Goal: Task Accomplishment & Management: Complete application form

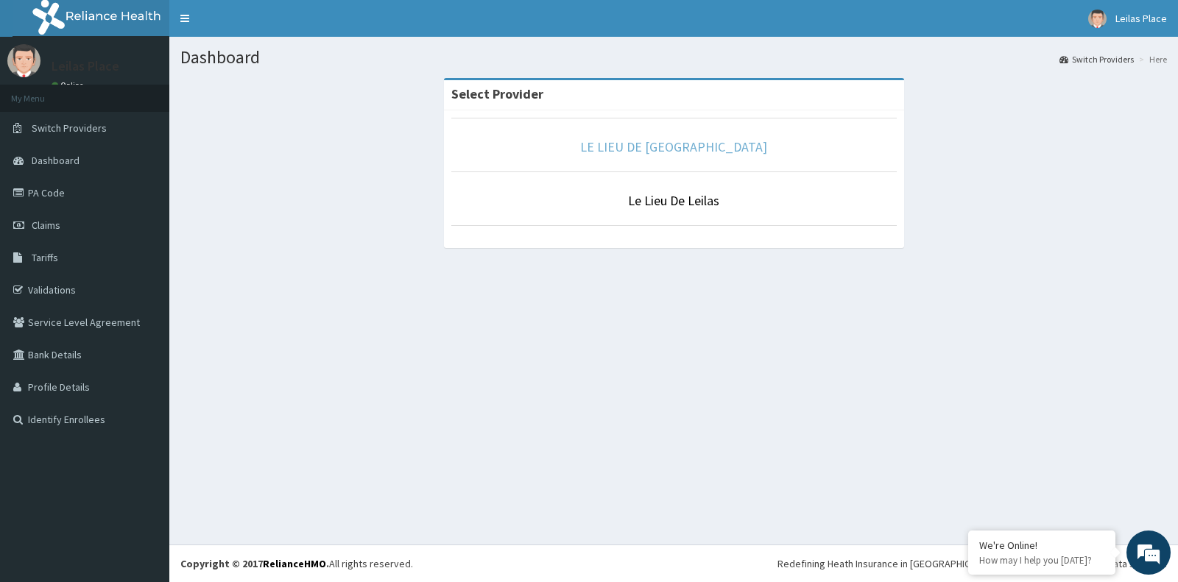
click at [687, 148] on link "LE LIEU DE [GEOGRAPHIC_DATA]" at bounding box center [673, 146] width 187 height 17
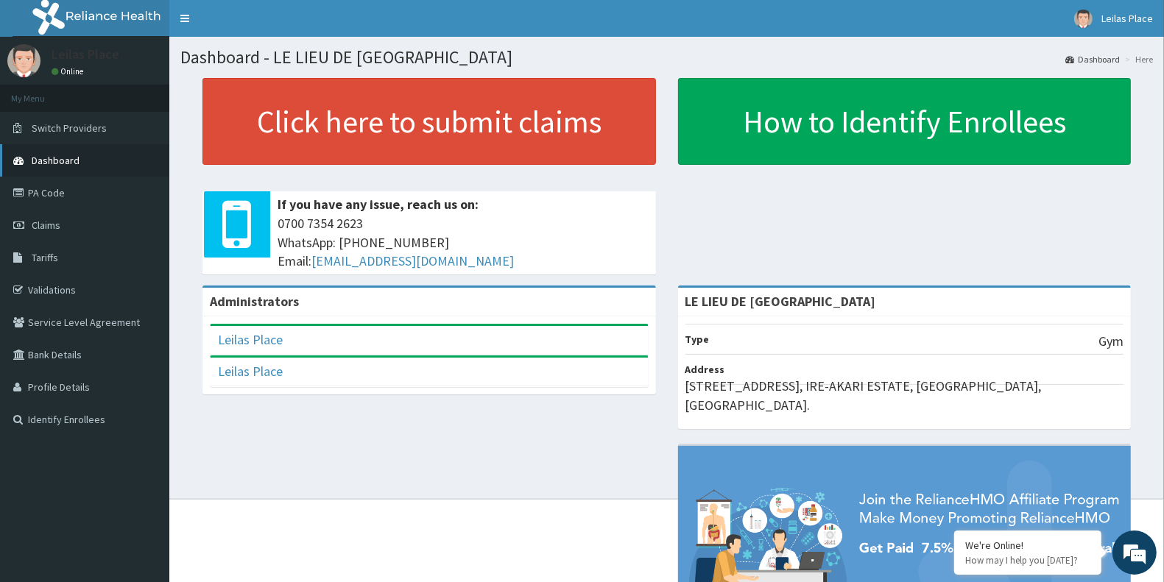
click at [68, 163] on span "Dashboard" at bounding box center [56, 160] width 48 height 13
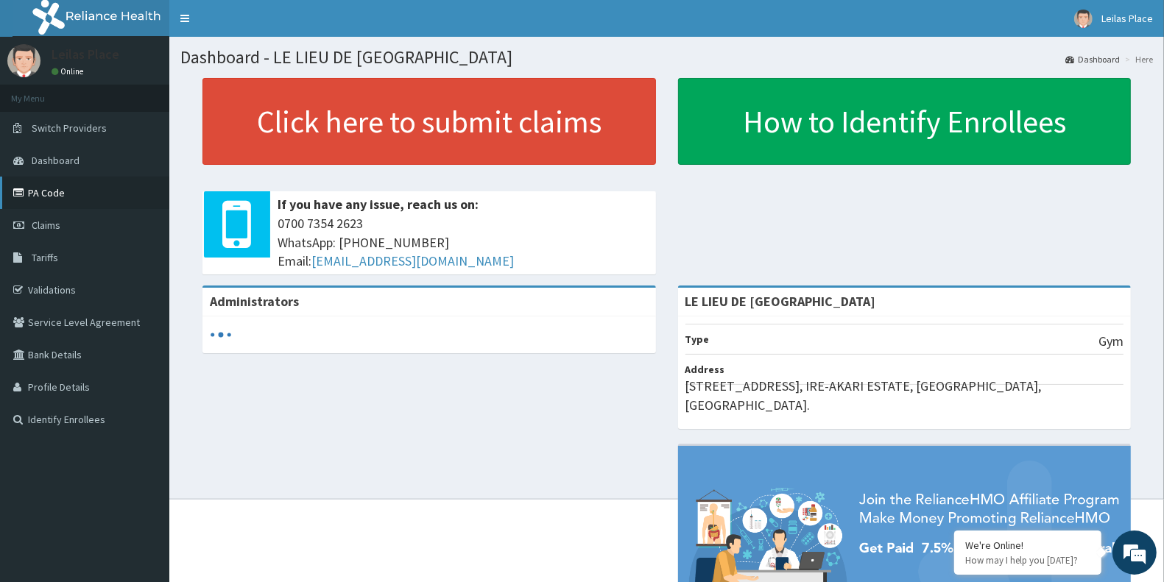
click at [65, 194] on link "PA Code" at bounding box center [84, 193] width 169 height 32
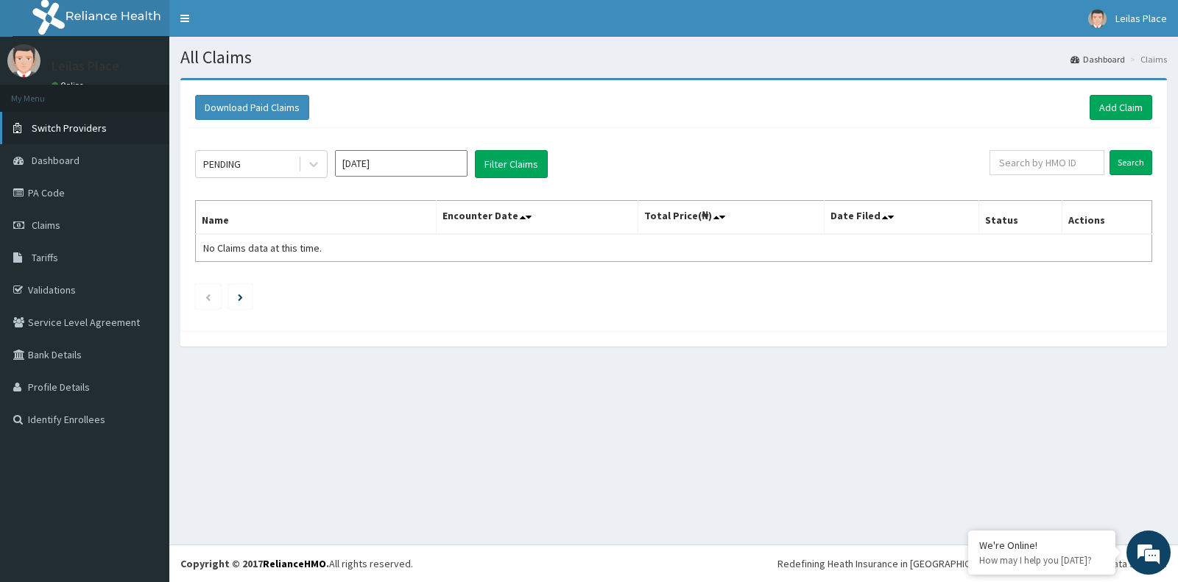
click at [82, 130] on span "Switch Providers" at bounding box center [69, 127] width 75 height 13
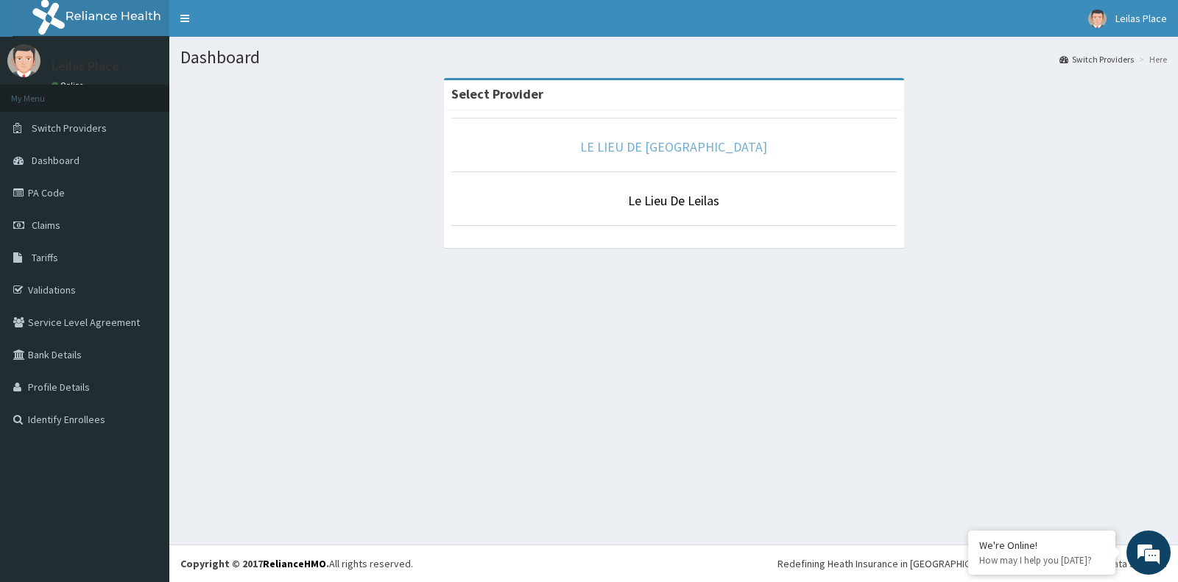
click at [686, 148] on link "LE LIEU DE [GEOGRAPHIC_DATA]" at bounding box center [673, 146] width 187 height 17
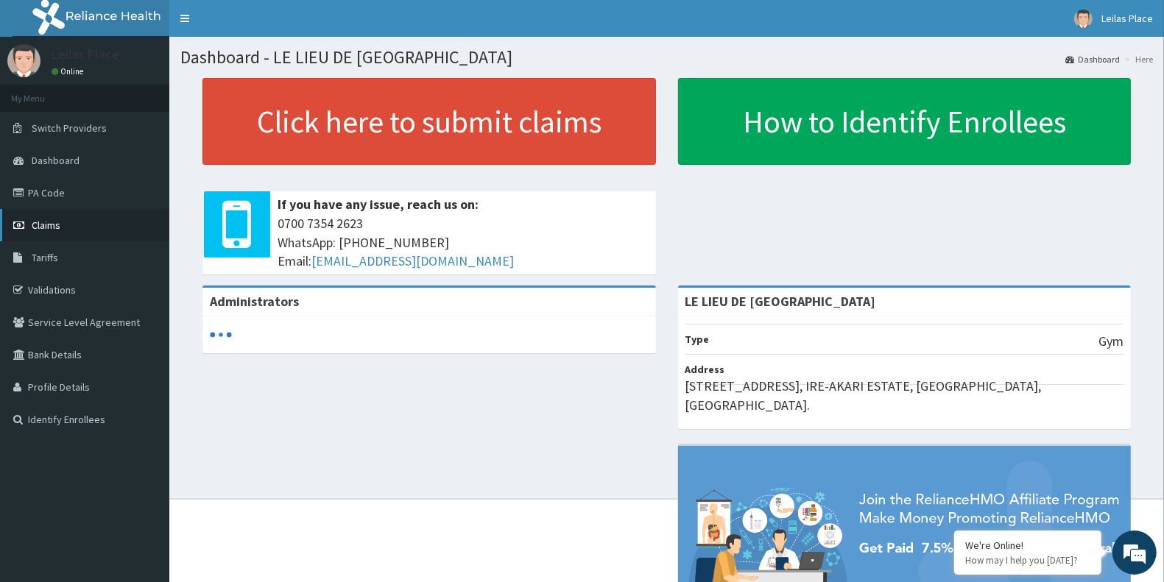
click at [50, 222] on span "Claims" at bounding box center [46, 225] width 29 height 13
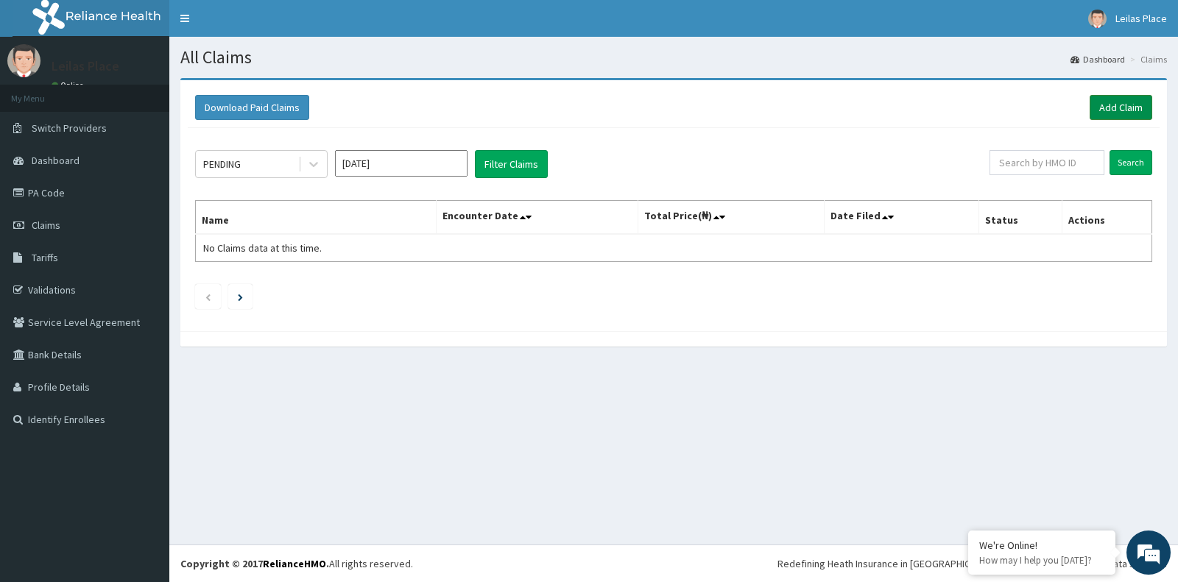
click at [1118, 105] on link "Add Claim" at bounding box center [1121, 107] width 63 height 25
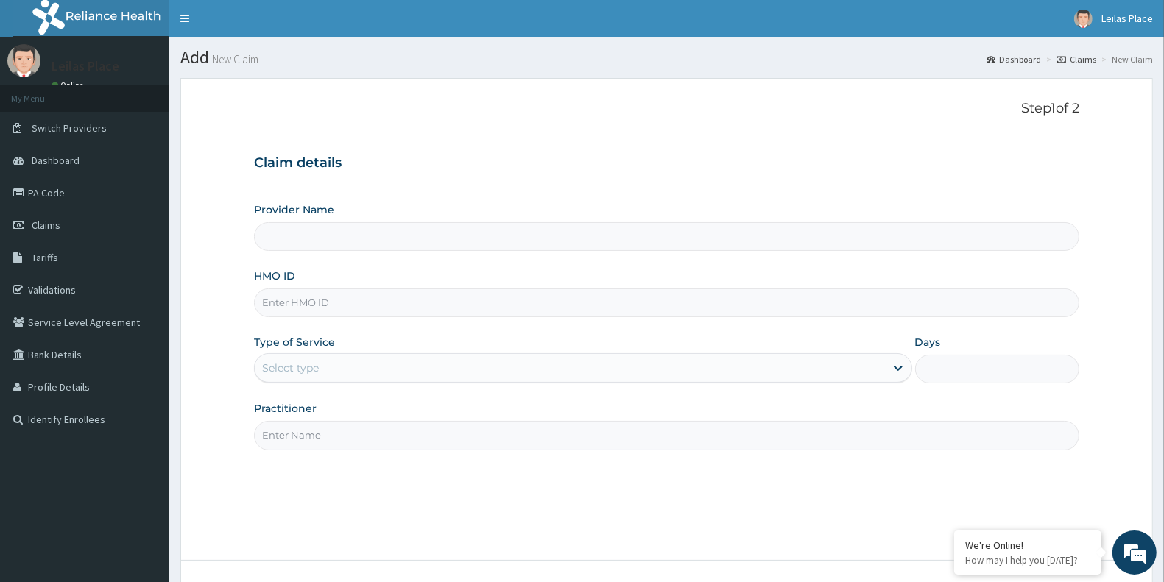
type input "LE LIEU DE [GEOGRAPHIC_DATA]"
type input "1"
click at [465, 300] on input "HMO ID" at bounding box center [666, 303] width 825 height 29
paste input "OHT/11977/A"
type input "OHT/11977/A"
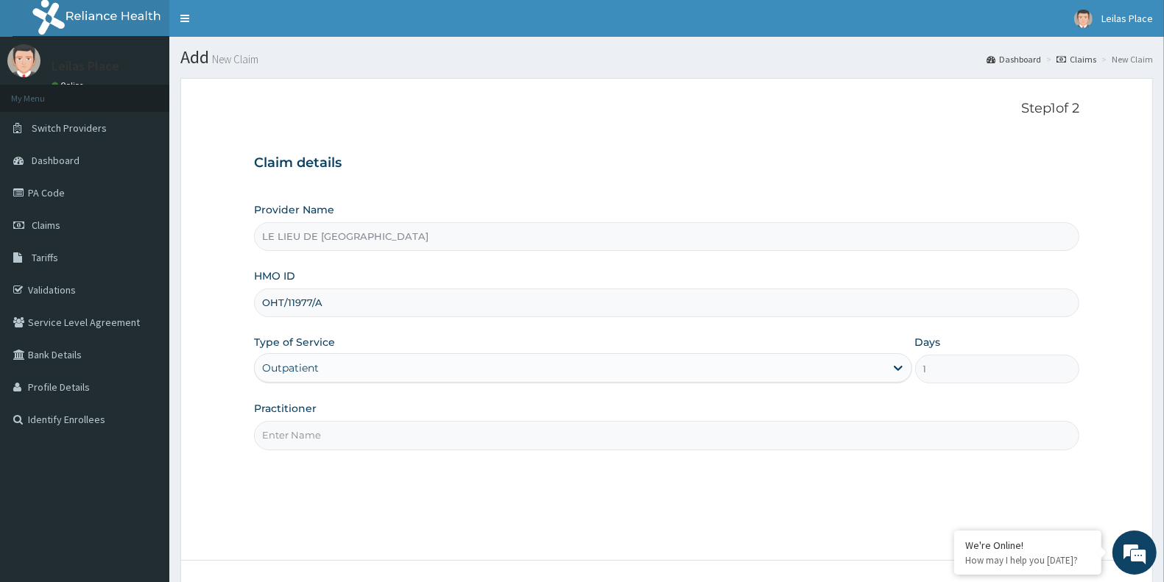
click at [434, 433] on input "Practitioner" at bounding box center [666, 435] width 825 height 29
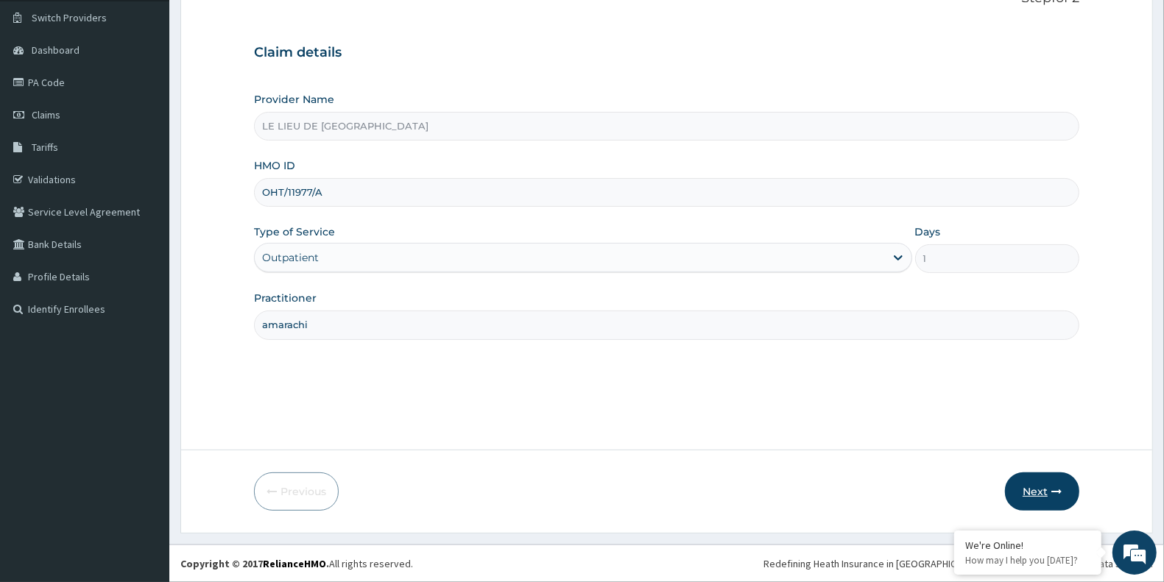
type input "amarachi"
click at [1037, 486] on button "Next" at bounding box center [1042, 492] width 74 height 38
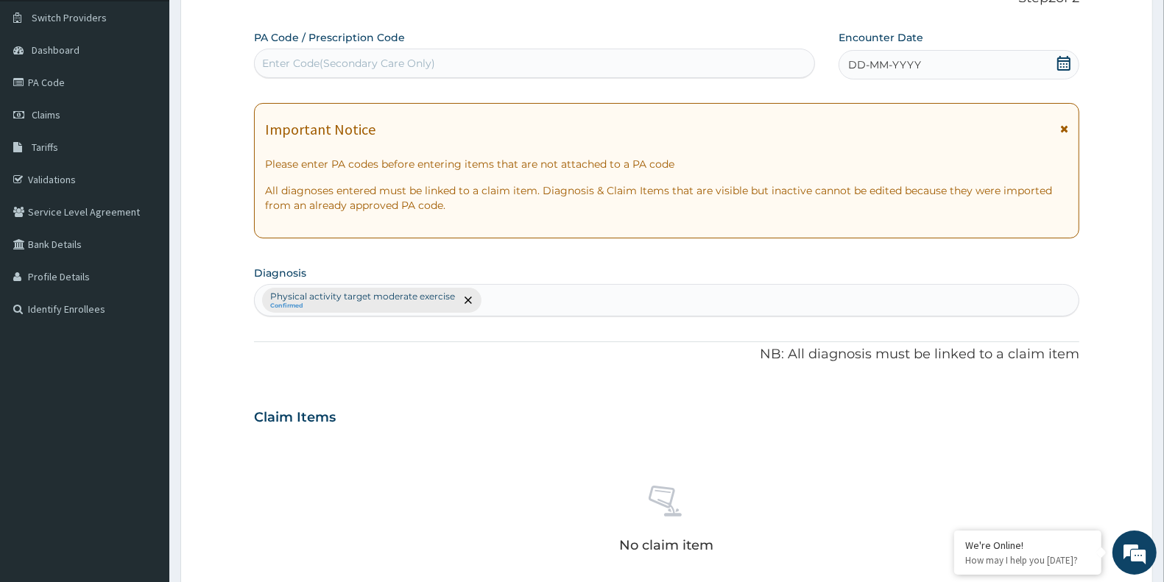
click at [1065, 130] on icon at bounding box center [1064, 129] width 8 height 10
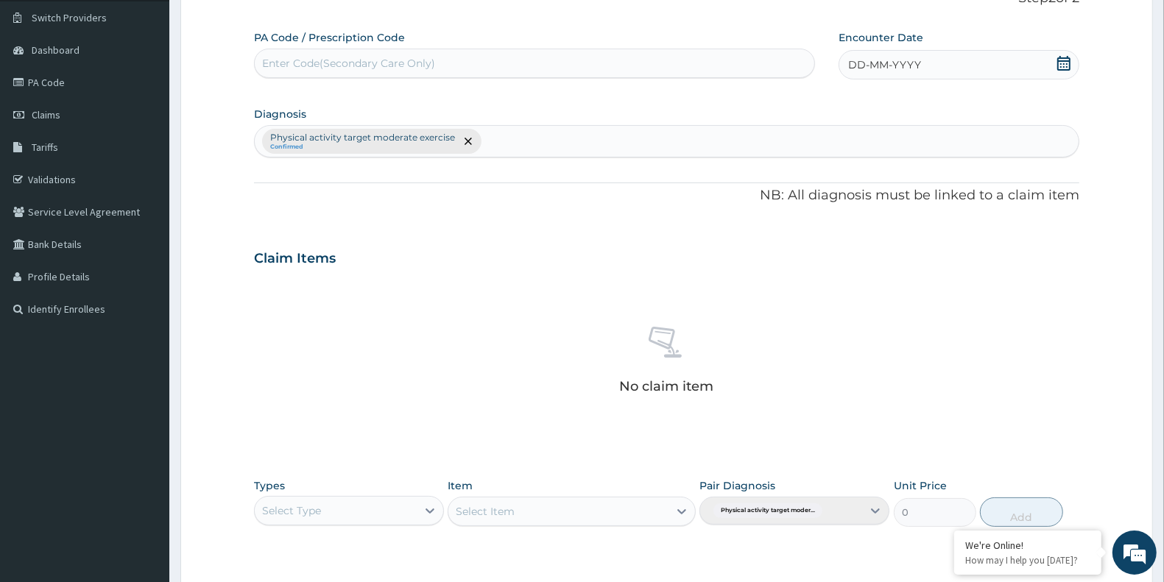
scroll to position [0, 0]
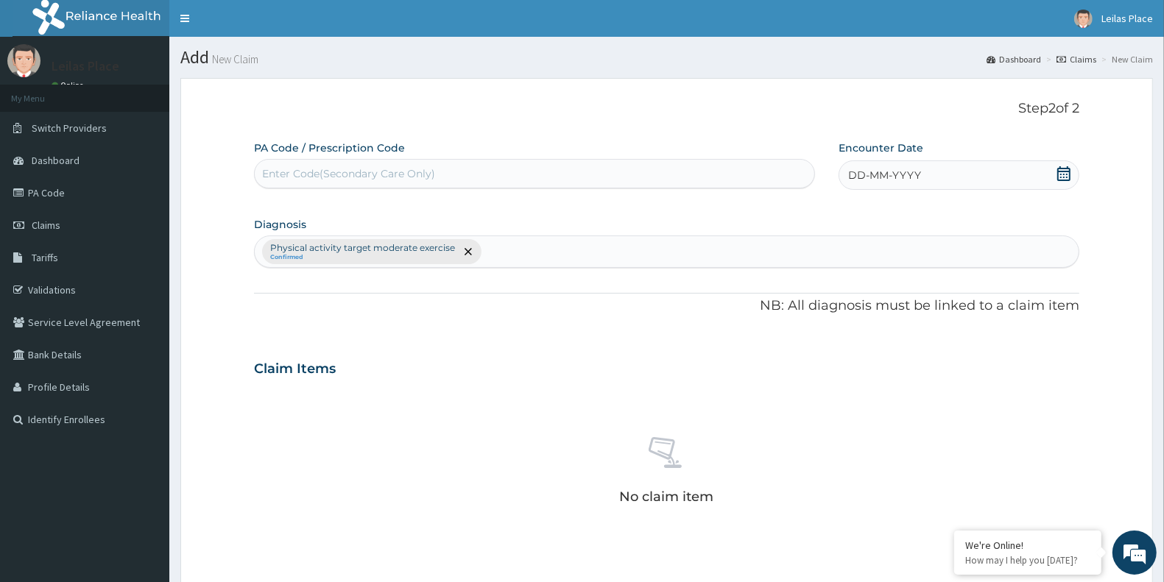
click at [395, 181] on div "Enter Code(Secondary Care Only)" at bounding box center [348, 173] width 173 height 15
paste input "PA/A31622"
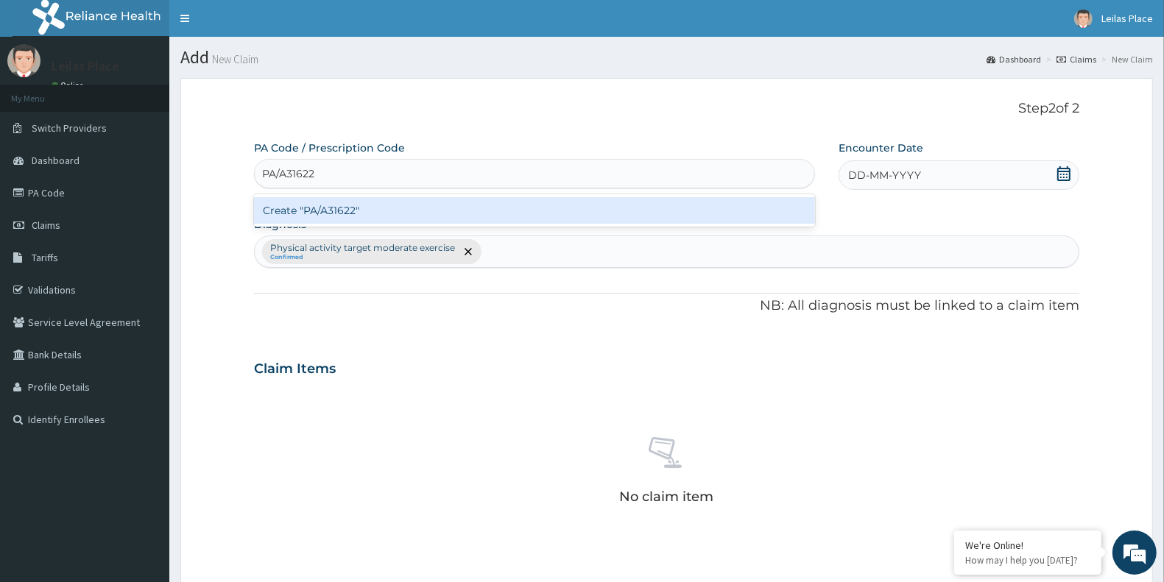
type input "PA/A31622"
click at [446, 203] on div "Create "PA/A31622"" at bounding box center [534, 210] width 561 height 27
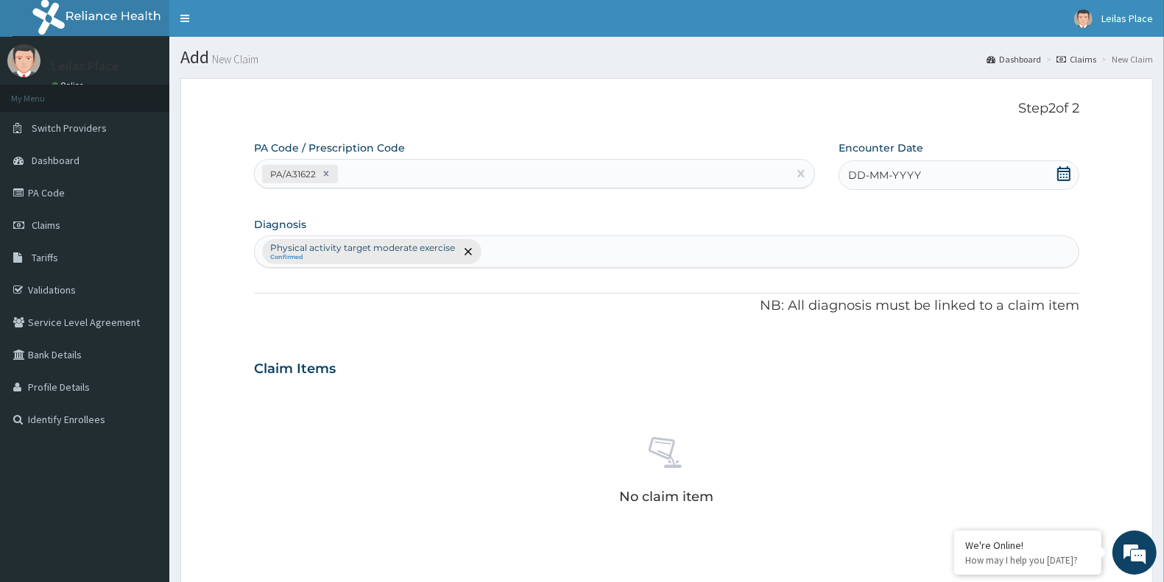
click at [1065, 175] on icon at bounding box center [1064, 173] width 15 height 15
click at [929, 291] on div "11" at bounding box center [922, 292] width 22 height 22
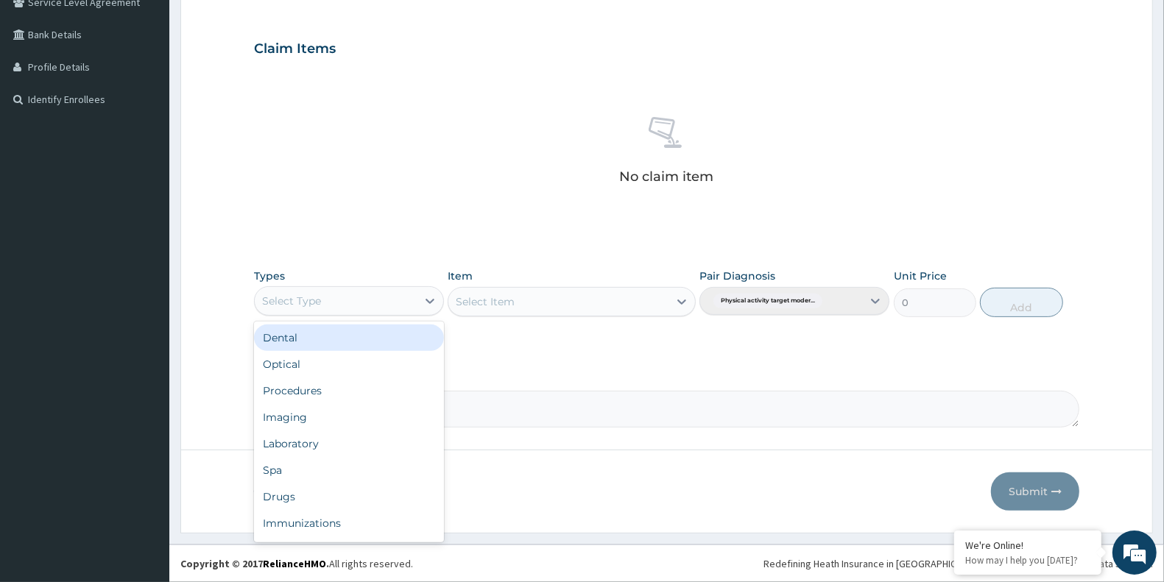
click at [373, 303] on div "Select Type" at bounding box center [336, 301] width 162 height 24
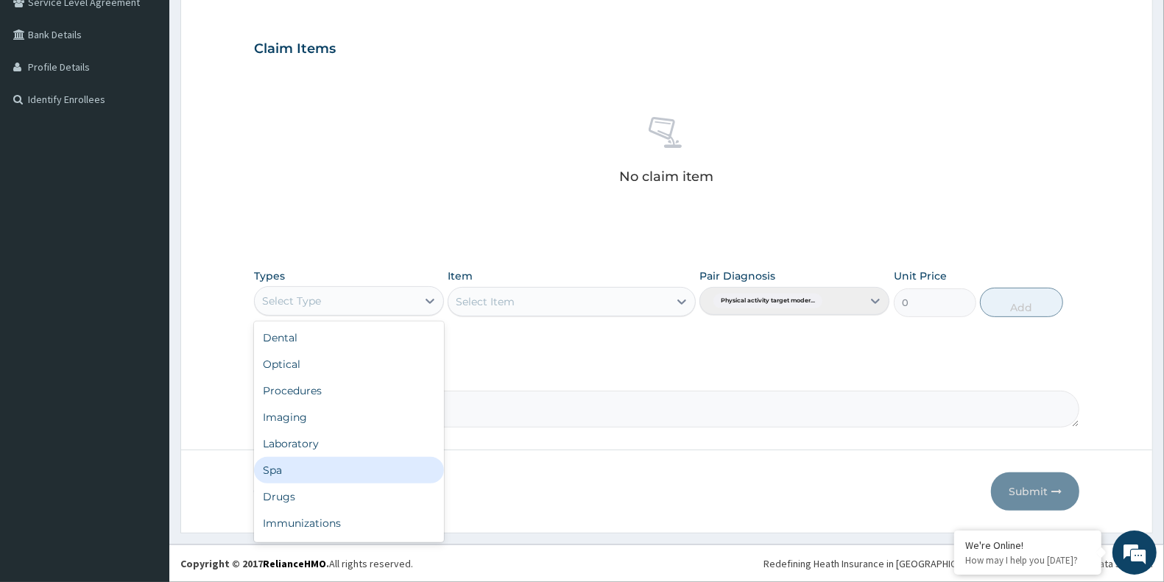
scroll to position [49, 0]
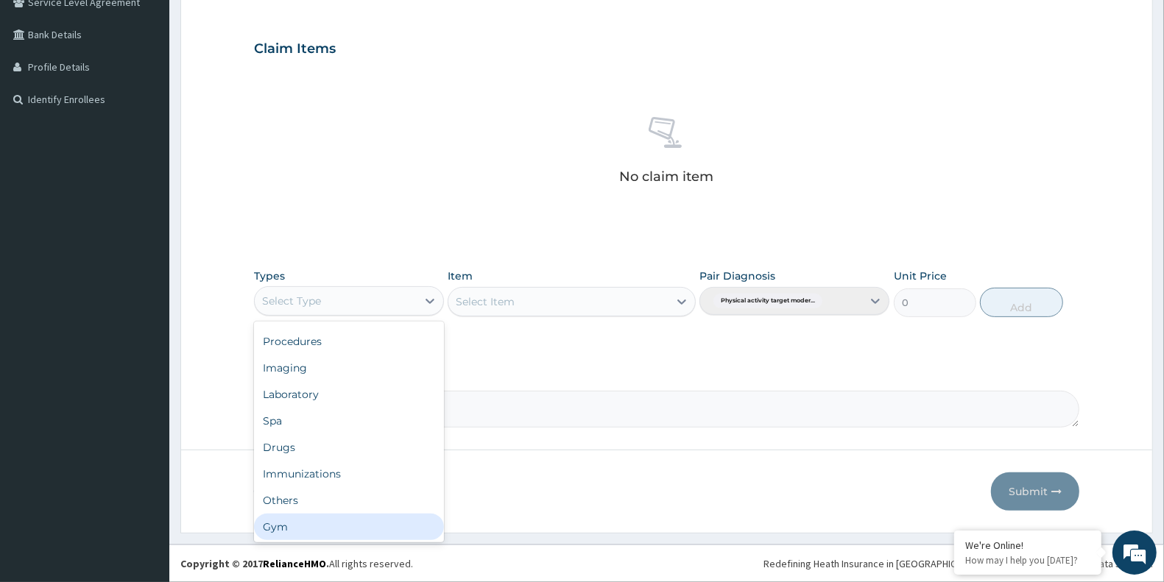
click at [318, 525] on div "Gym" at bounding box center [349, 527] width 190 height 27
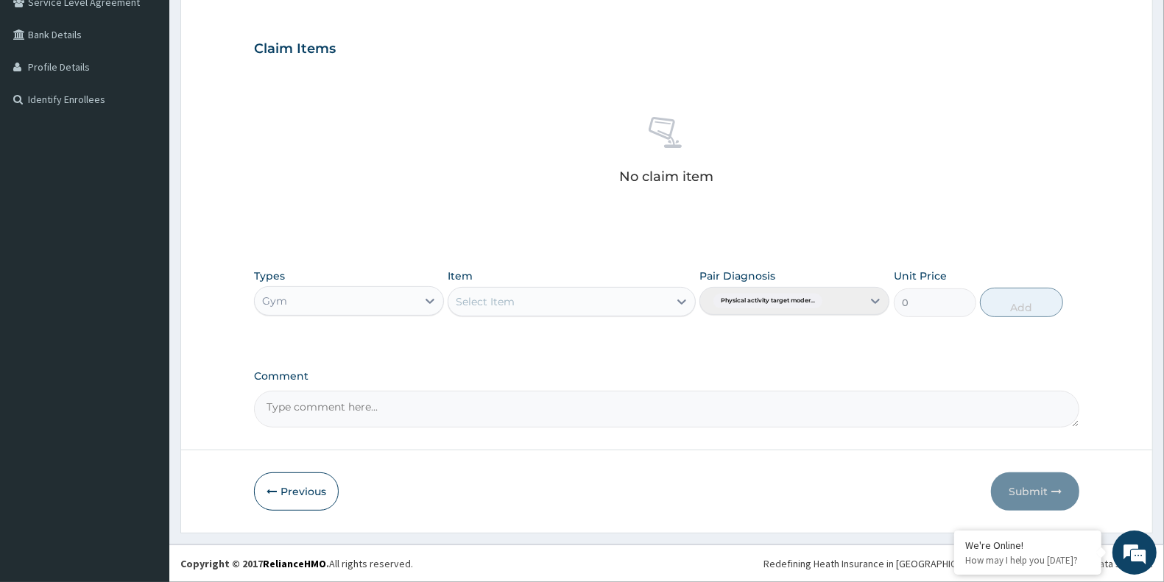
click at [584, 306] on div "Select Item" at bounding box center [557, 302] width 219 height 24
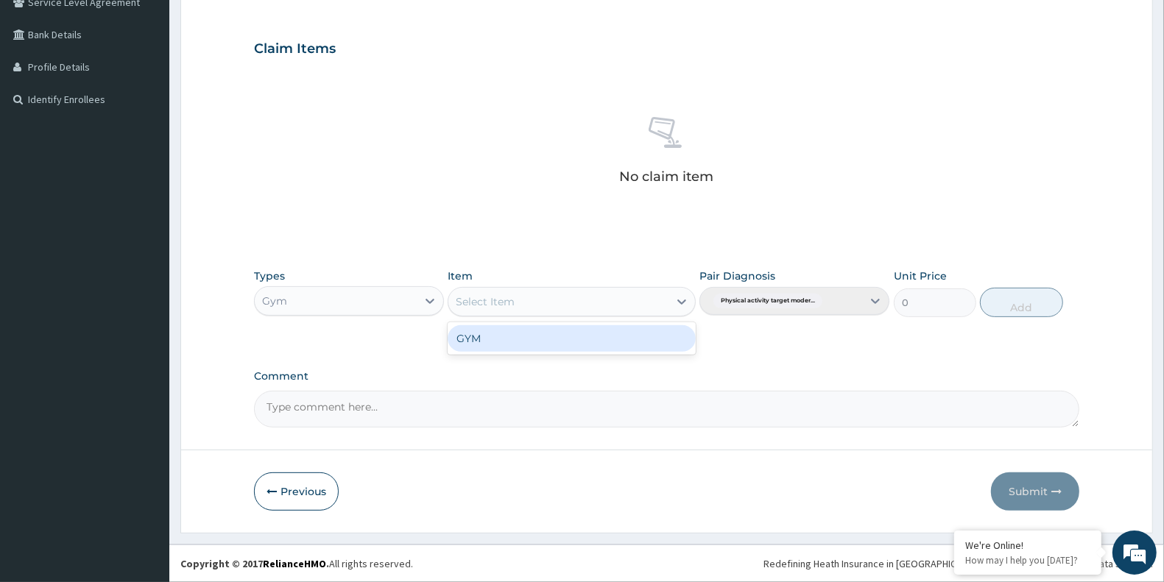
click at [586, 341] on div "GYM" at bounding box center [571, 338] width 247 height 27
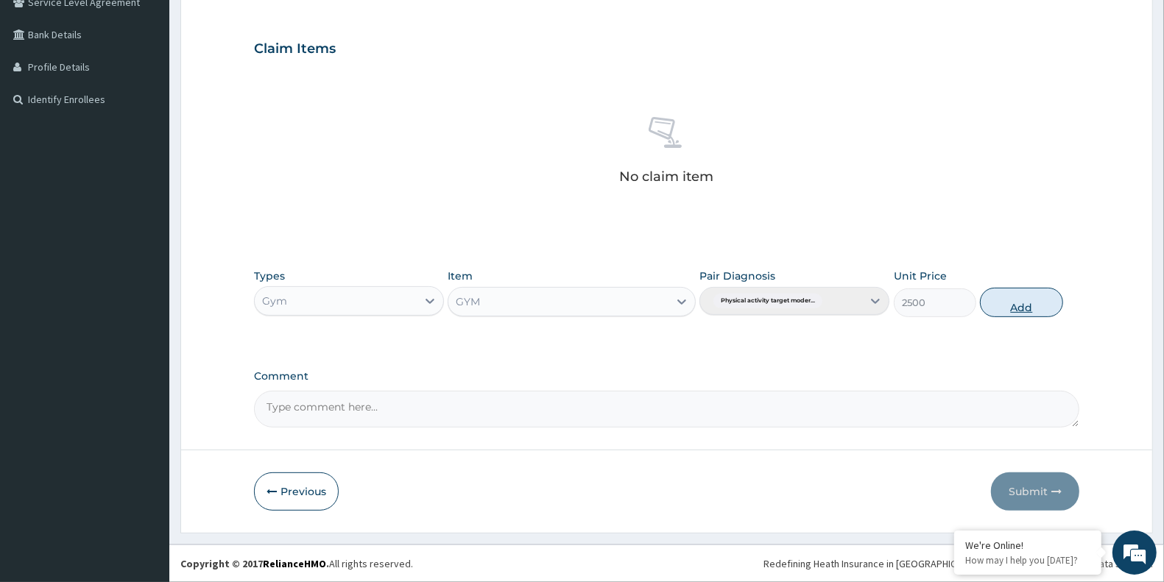
click at [1021, 306] on button "Add" at bounding box center [1021, 302] width 82 height 29
type input "0"
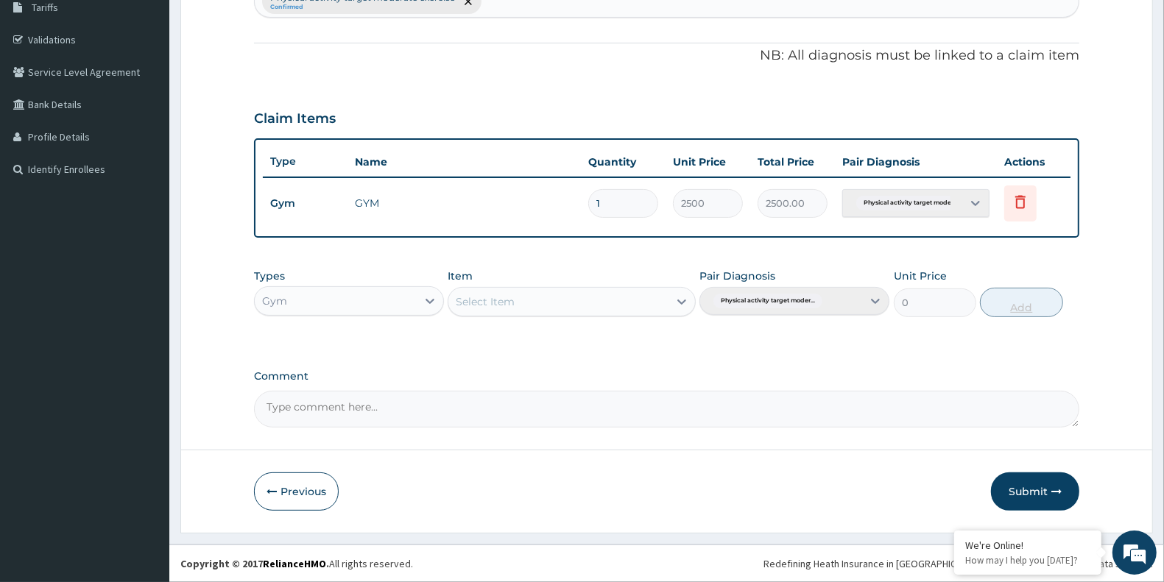
scroll to position [249, 0]
click at [562, 407] on textarea "Comment" at bounding box center [666, 410] width 825 height 37
type textarea "s"
type textarea "SATISFACTORY"
click at [1024, 490] on button "Submit" at bounding box center [1035, 493] width 88 height 38
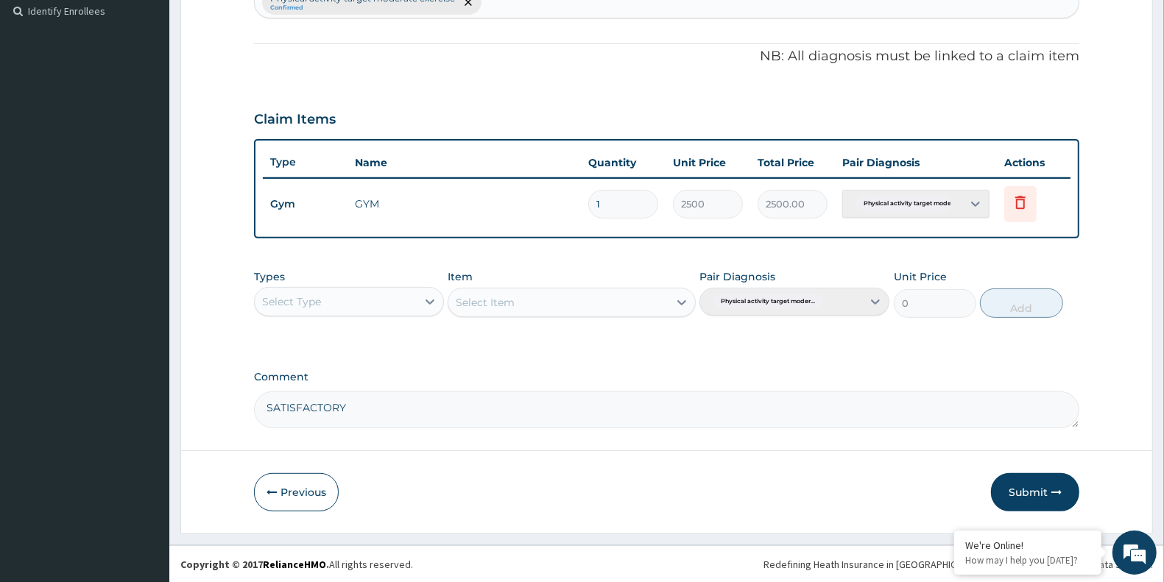
scroll to position [0, 0]
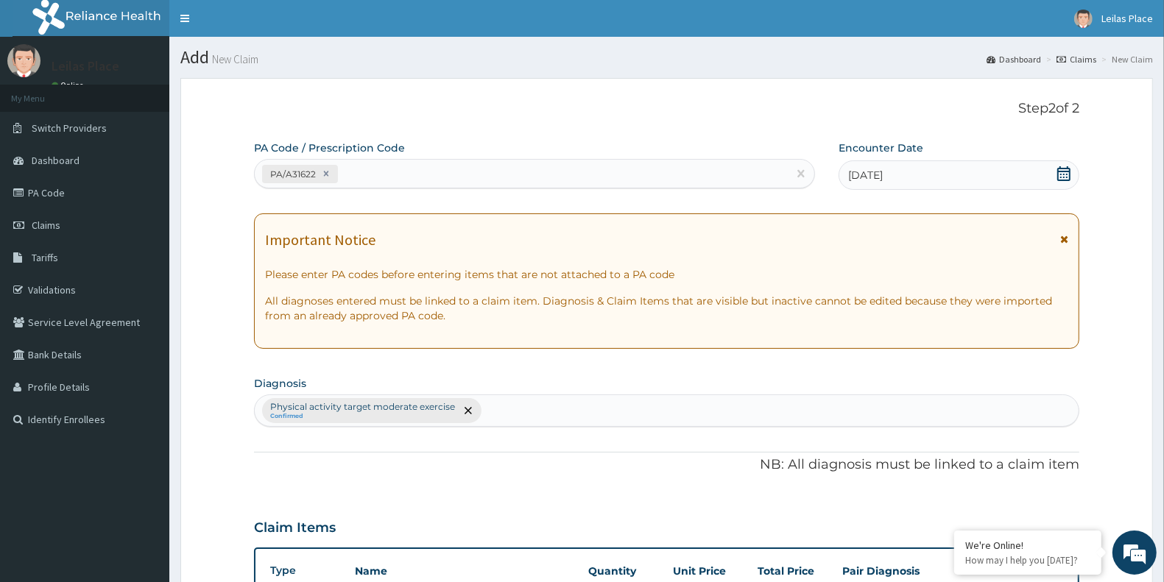
click at [1061, 243] on icon at bounding box center [1064, 239] width 8 height 10
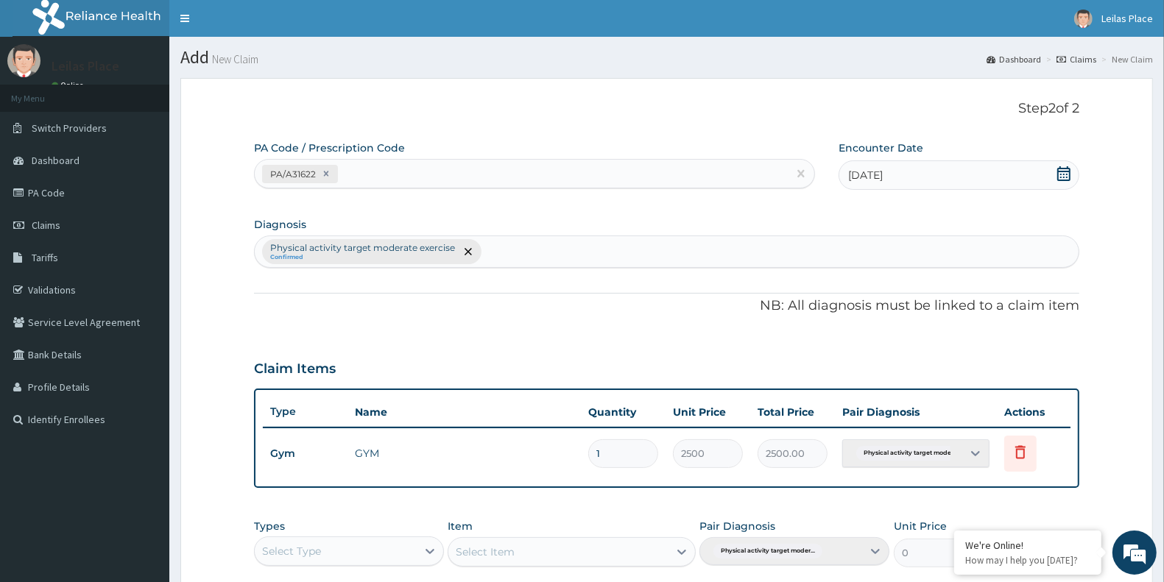
scroll to position [249, 0]
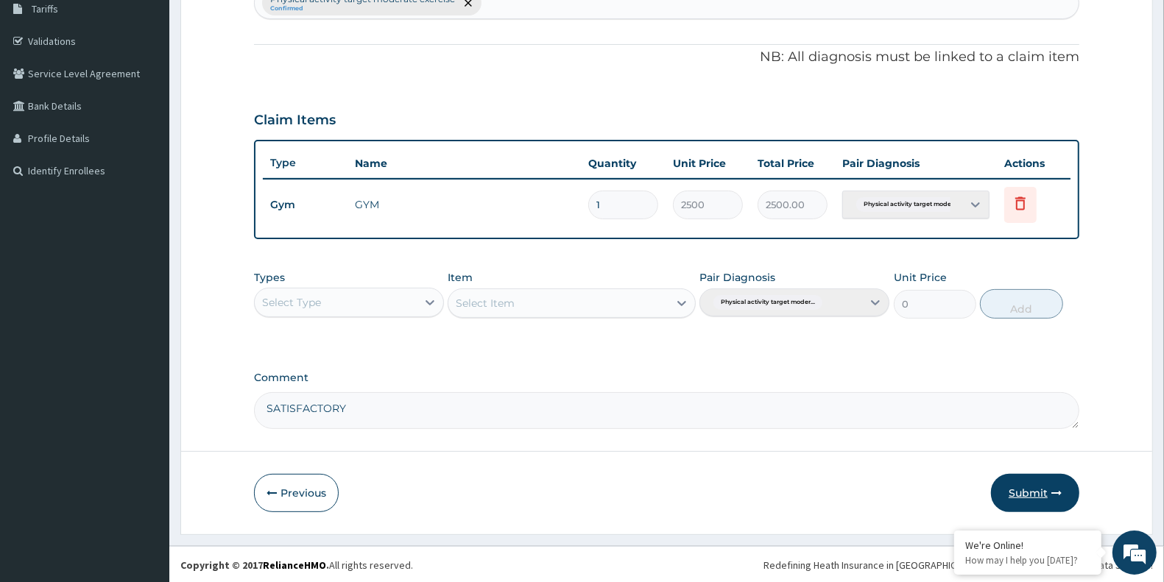
click at [1028, 488] on button "Submit" at bounding box center [1035, 493] width 88 height 38
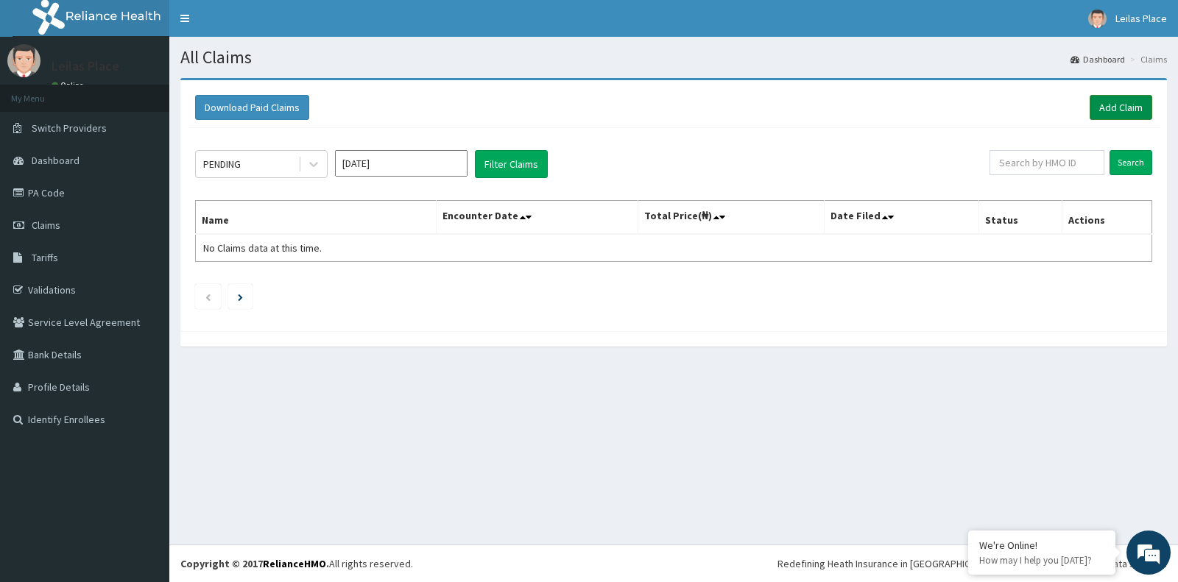
click at [1107, 108] on link "Add Claim" at bounding box center [1121, 107] width 63 height 25
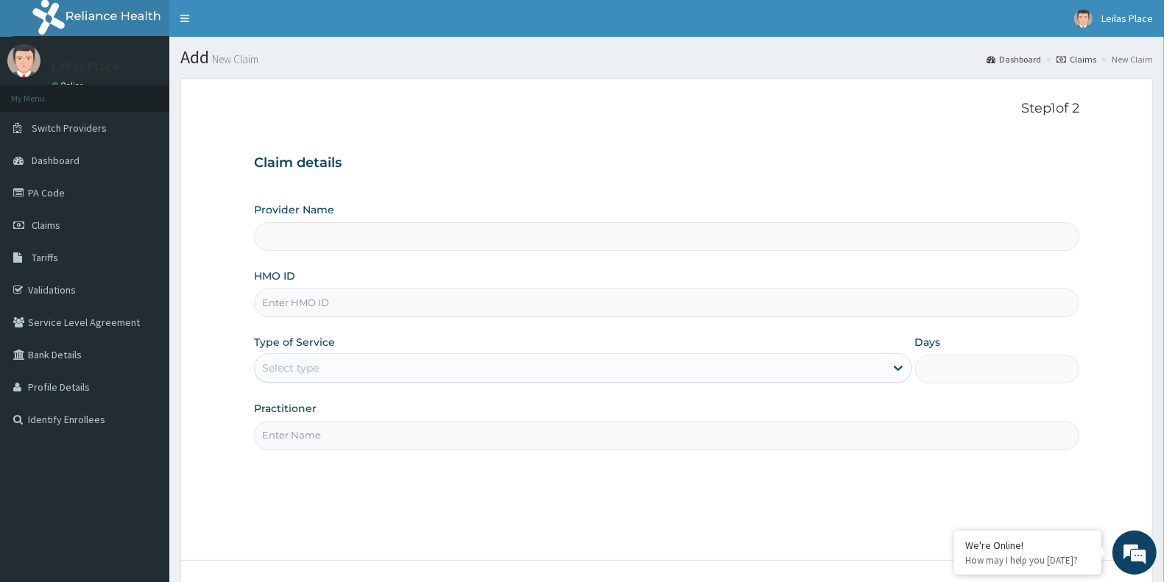
click at [609, 306] on input "HMO ID" at bounding box center [666, 303] width 825 height 29
paste input "BCK/10010/A"
type input "BCK/10010/A"
click at [568, 433] on input "Practitioner" at bounding box center [666, 435] width 825 height 29
type input "LE LIEU DE LEILAS GYM"
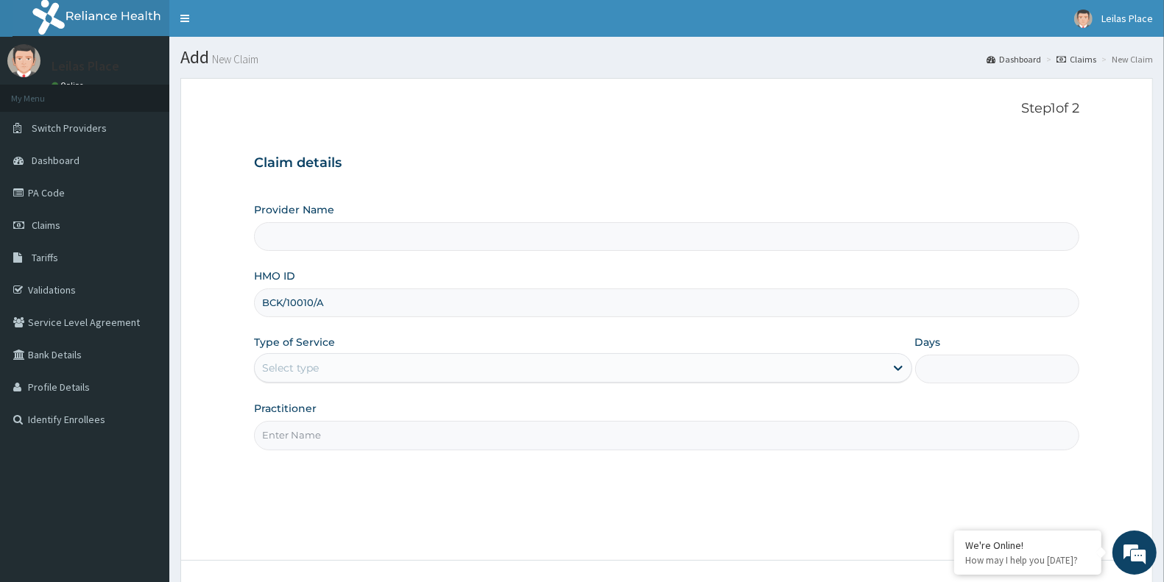
type input "1"
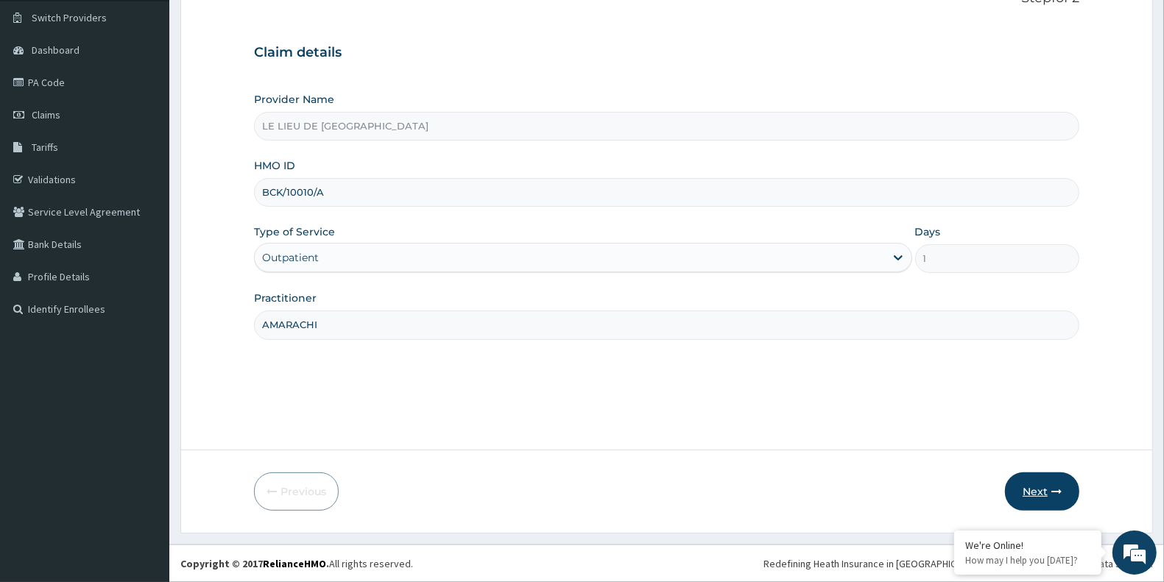
type input "AMARACHI"
click at [1035, 487] on button "Next" at bounding box center [1042, 492] width 74 height 38
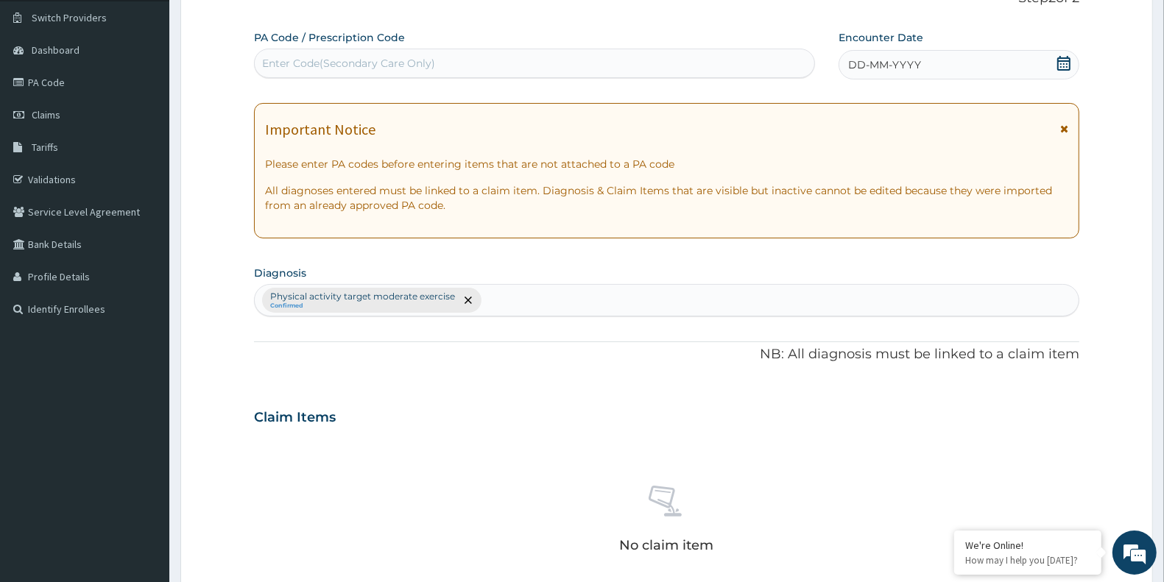
click at [1064, 133] on icon at bounding box center [1064, 129] width 8 height 10
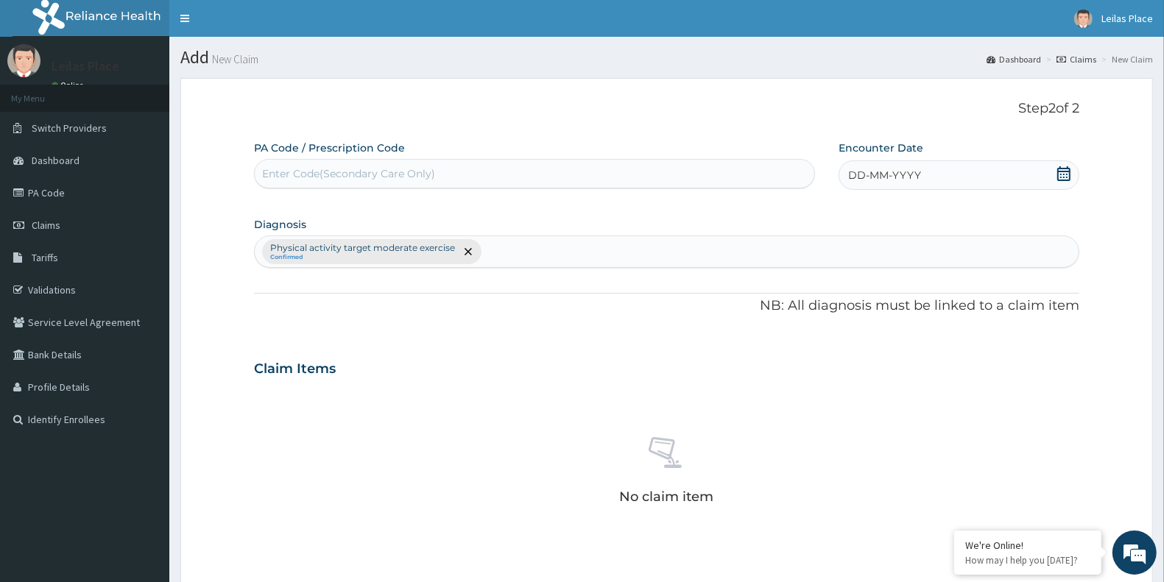
click at [414, 180] on div "Enter Code(Secondary Care Only)" at bounding box center [348, 173] width 173 height 15
paste input "PA/5A401F"
type input "PA/5A401F"
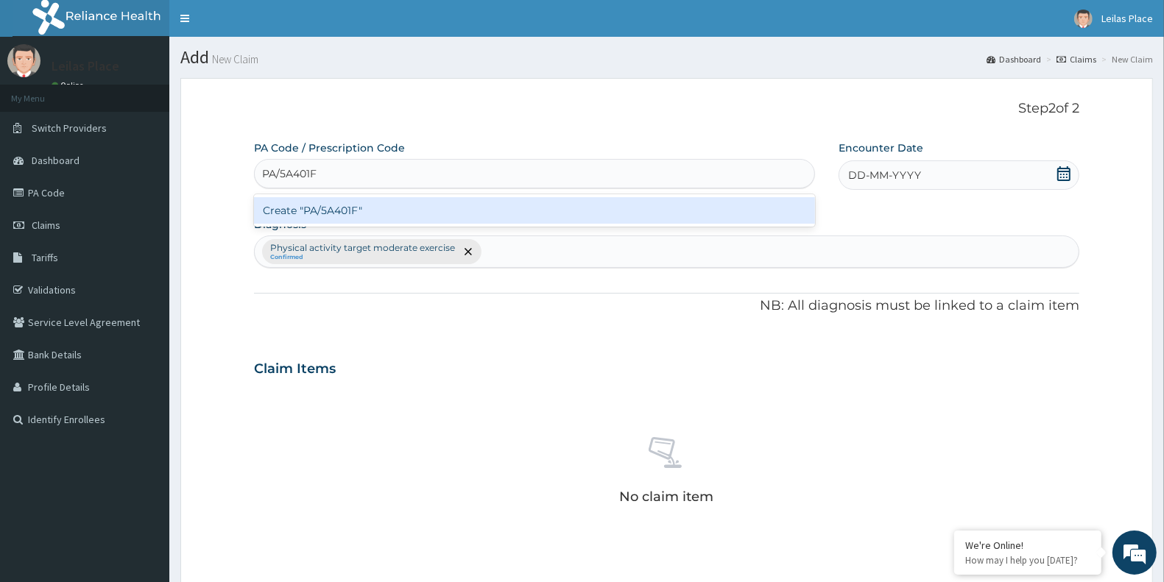
click at [454, 205] on div "Create "PA/5A401F"" at bounding box center [534, 210] width 561 height 27
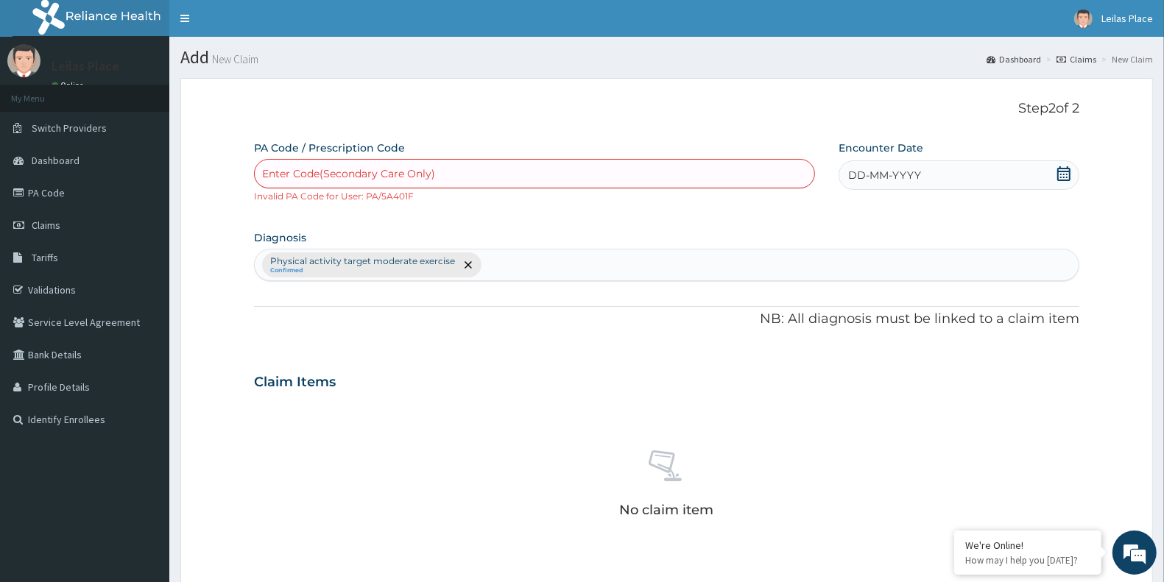
click at [496, 170] on div "Enter Code(Secondary Care Only)" at bounding box center [535, 174] width 560 height 24
paste input "PA/5A401F"
type input "PA/5A401F"
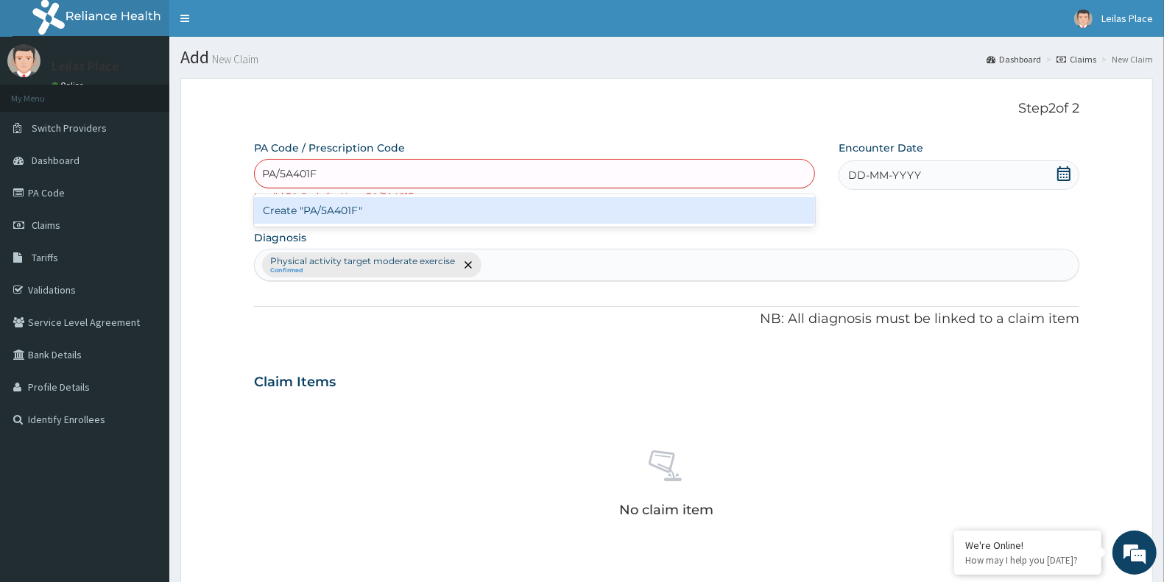
click at [512, 204] on div "Create "PA/5A401F"" at bounding box center [534, 210] width 561 height 27
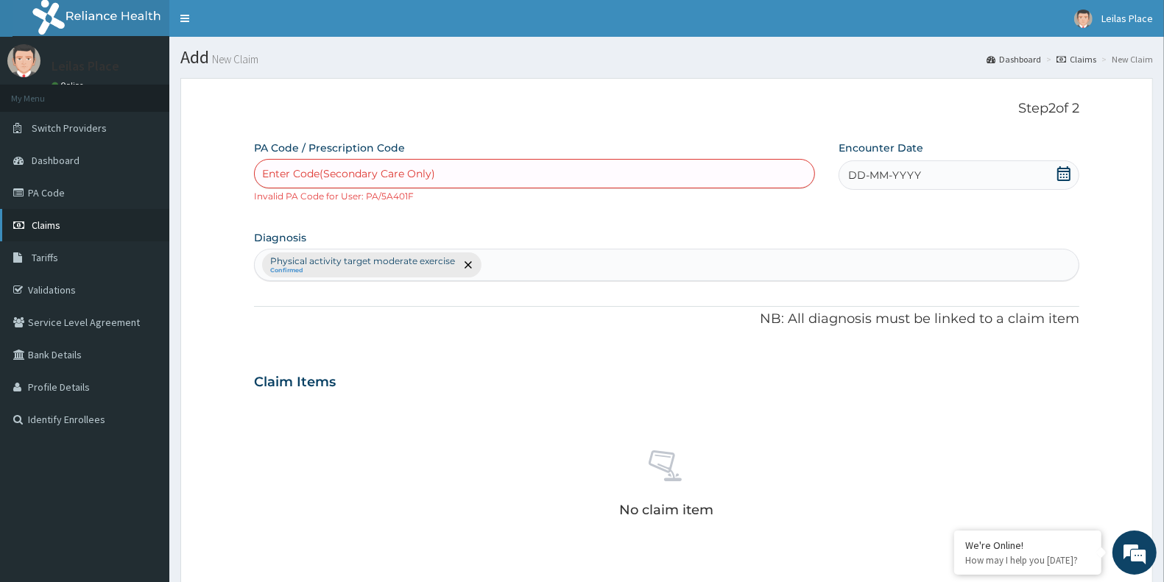
click at [57, 225] on span "Claims" at bounding box center [46, 225] width 29 height 13
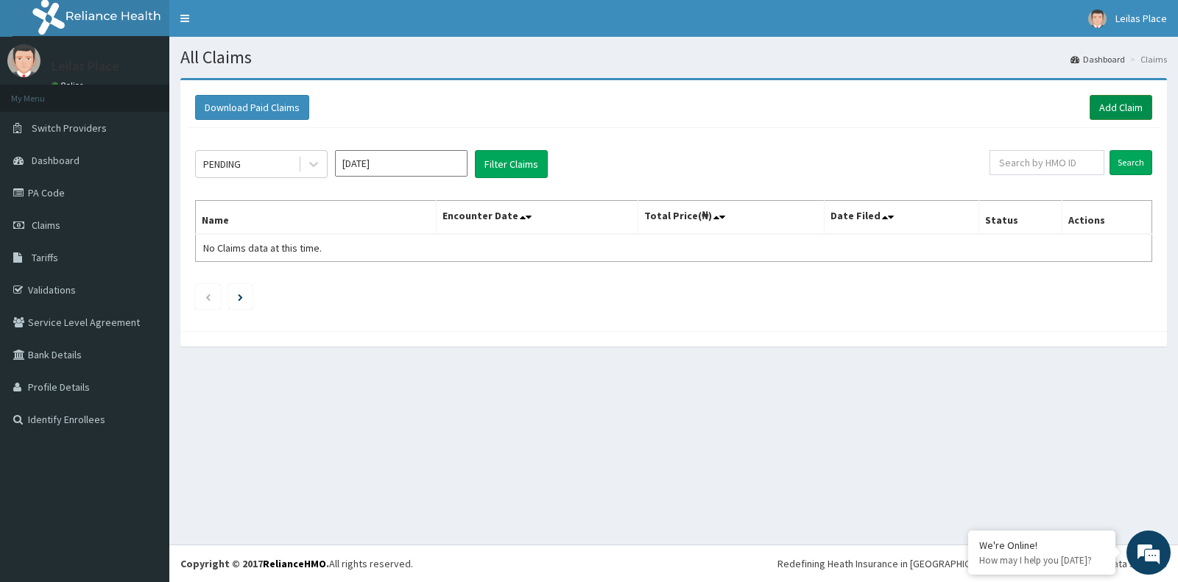
click at [1131, 103] on link "Add Claim" at bounding box center [1121, 107] width 63 height 25
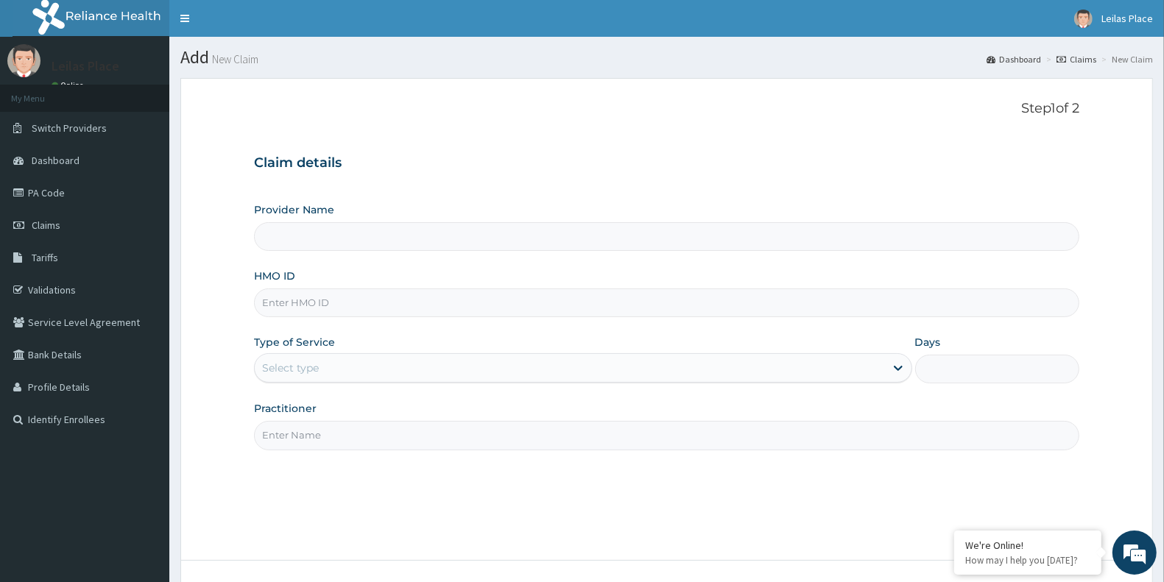
click at [493, 309] on input "HMO ID" at bounding box center [666, 303] width 825 height 29
paste input "NEL/10053/B"
type input "NEL/10053/B"
click at [469, 429] on input "Practitioner" at bounding box center [666, 435] width 825 height 29
type input "AA"
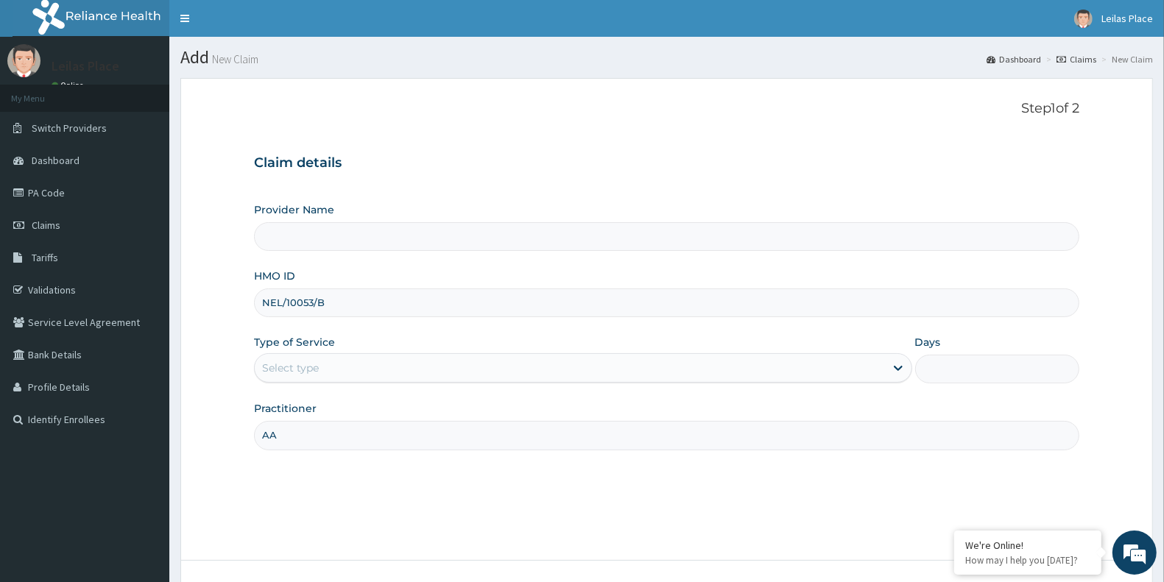
type input "LE LIEU DE LEILAS GYM"
type input "1"
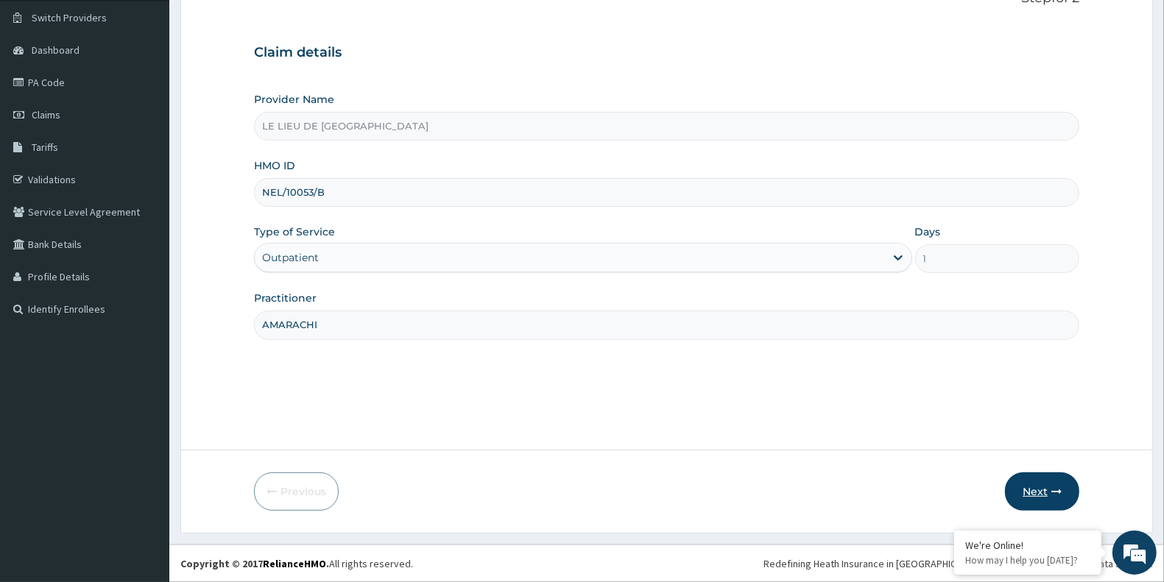
type input "AMARACHI"
click at [1047, 494] on button "Next" at bounding box center [1042, 492] width 74 height 38
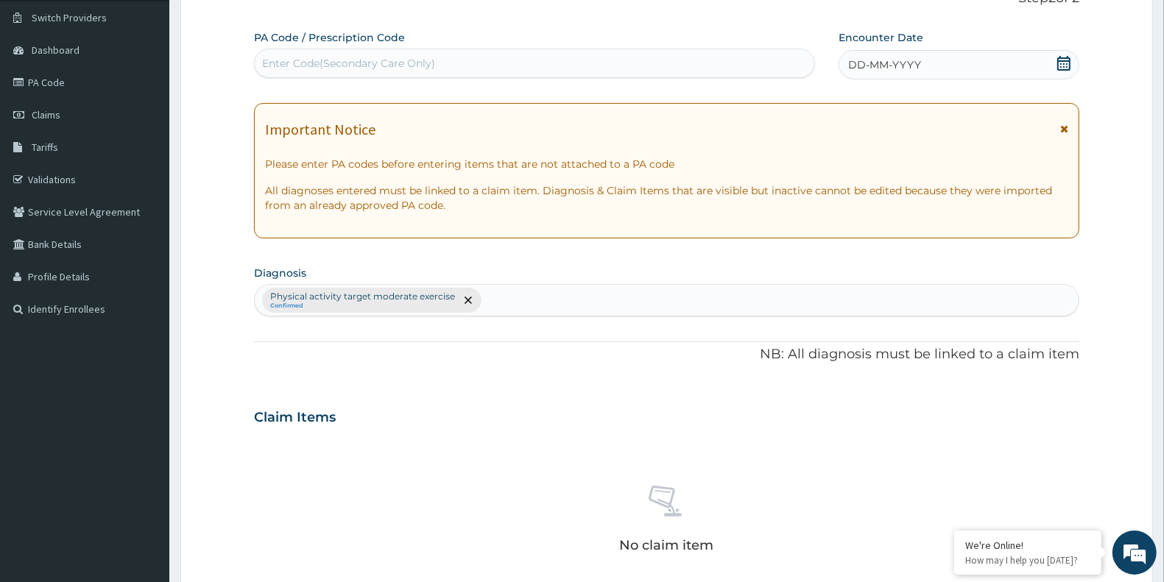
click at [1068, 133] on icon at bounding box center [1064, 129] width 8 height 10
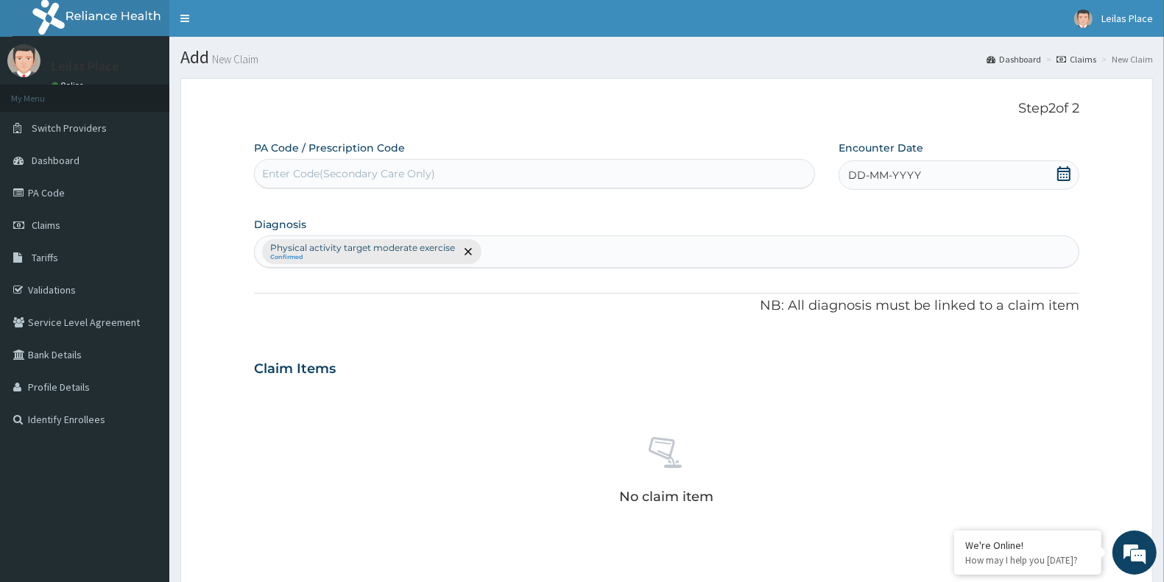
click at [400, 180] on div "Enter Code(Secondary Care Only)" at bounding box center [348, 173] width 173 height 15
paste input "PA/684437"
type input "PA/684437"
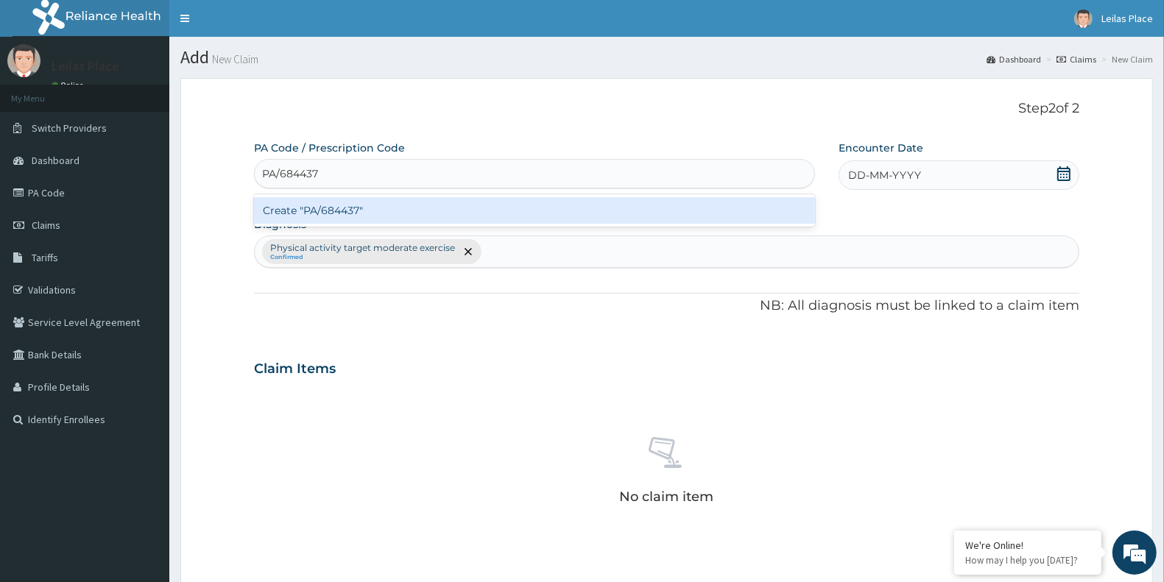
click at [436, 210] on div "Create "PA/684437"" at bounding box center [534, 210] width 561 height 27
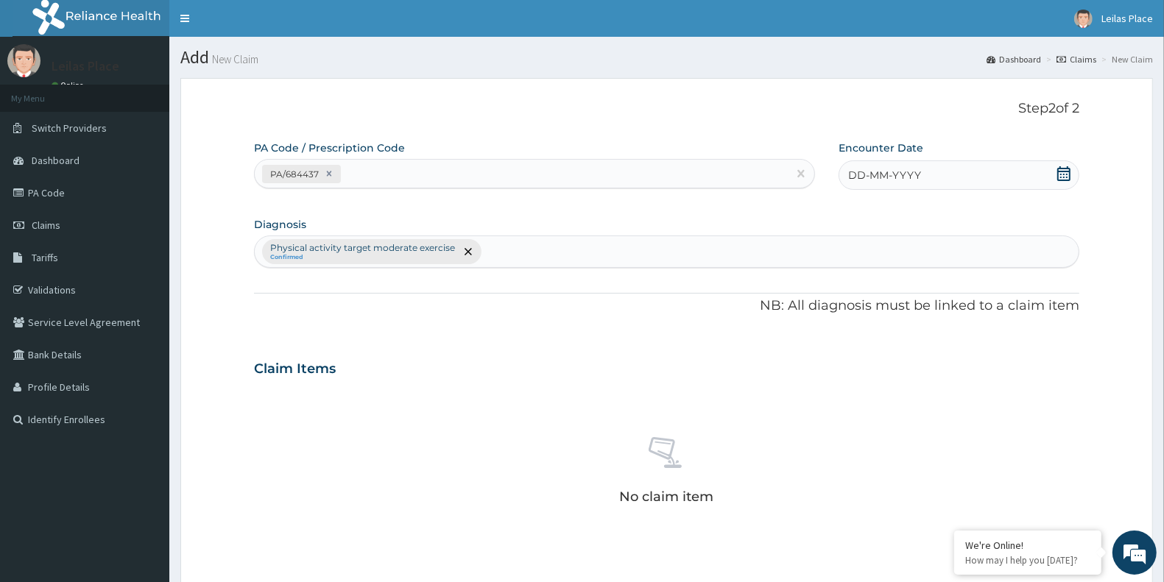
click at [1062, 173] on icon at bounding box center [1064, 173] width 15 height 15
click at [920, 295] on div "11" at bounding box center [922, 292] width 22 height 22
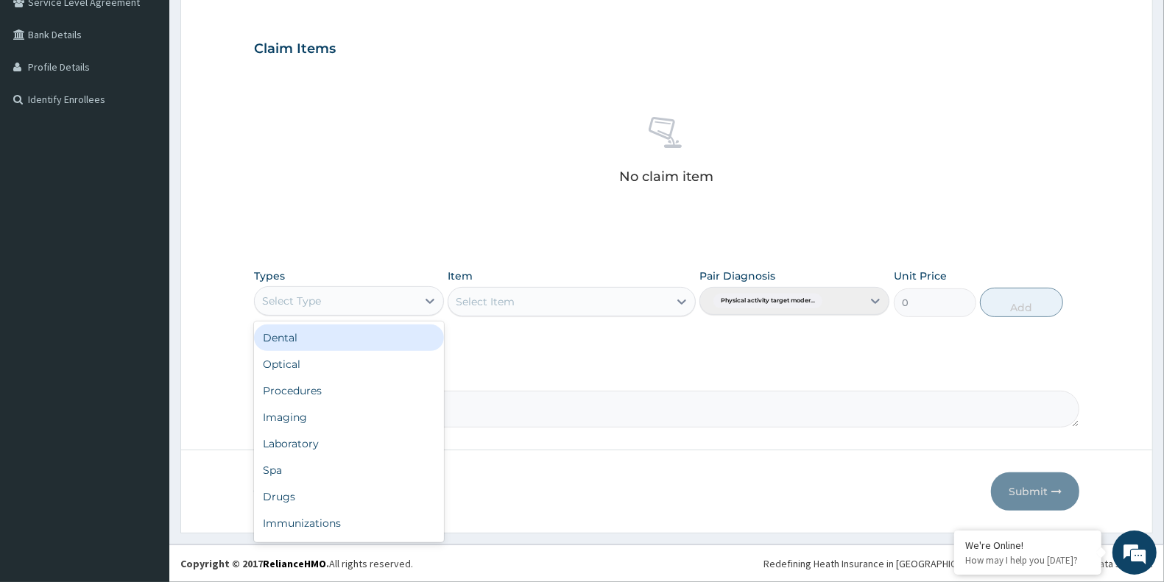
click at [357, 298] on div "Select Type" at bounding box center [336, 301] width 162 height 24
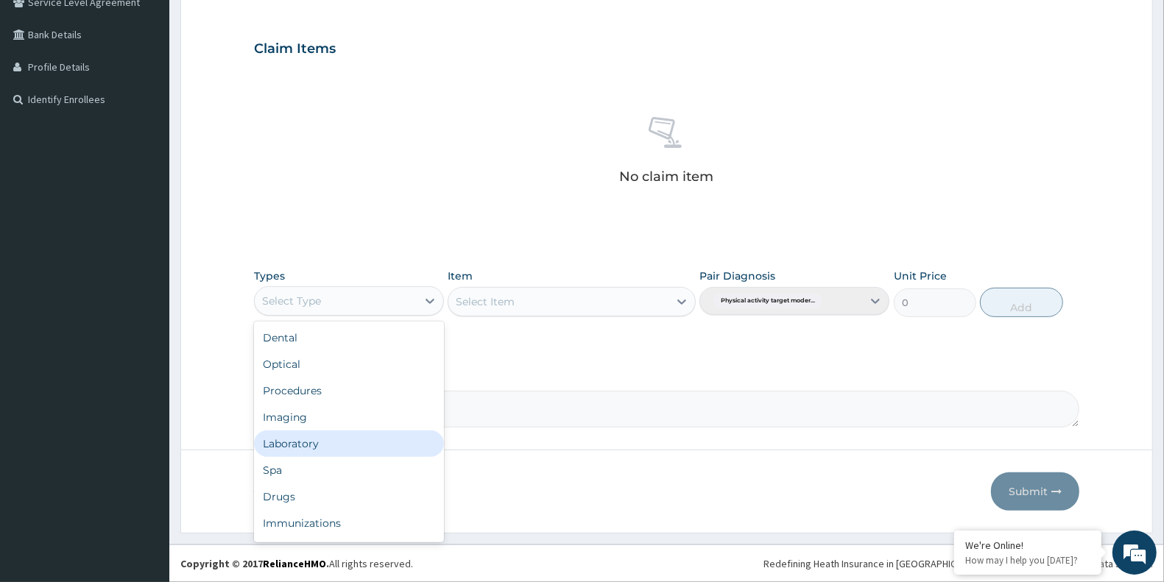
scroll to position [49, 0]
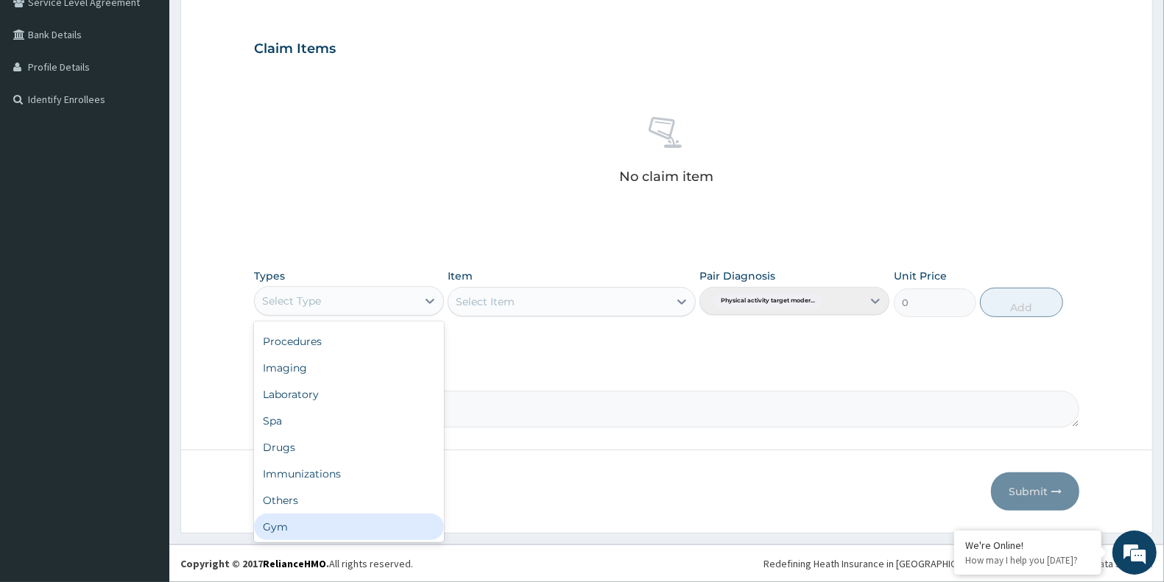
click at [344, 538] on div "Gym" at bounding box center [349, 527] width 190 height 27
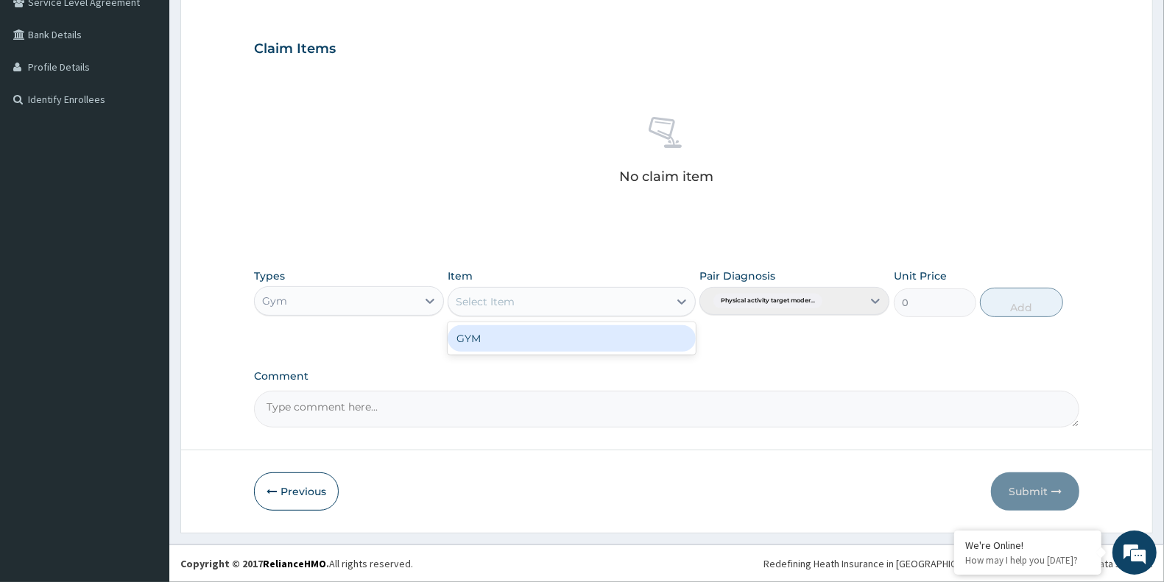
click at [622, 295] on div "Select Item" at bounding box center [557, 302] width 219 height 24
click at [596, 336] on div "GYM" at bounding box center [571, 338] width 247 height 27
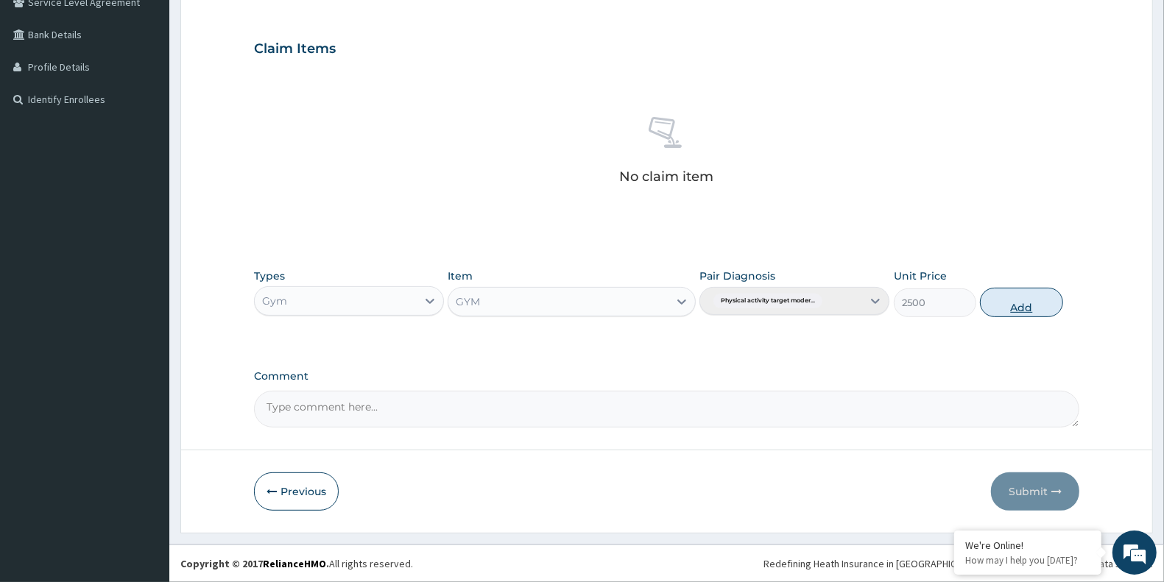
click at [1028, 306] on button "Add" at bounding box center [1021, 302] width 82 height 29
type input "0"
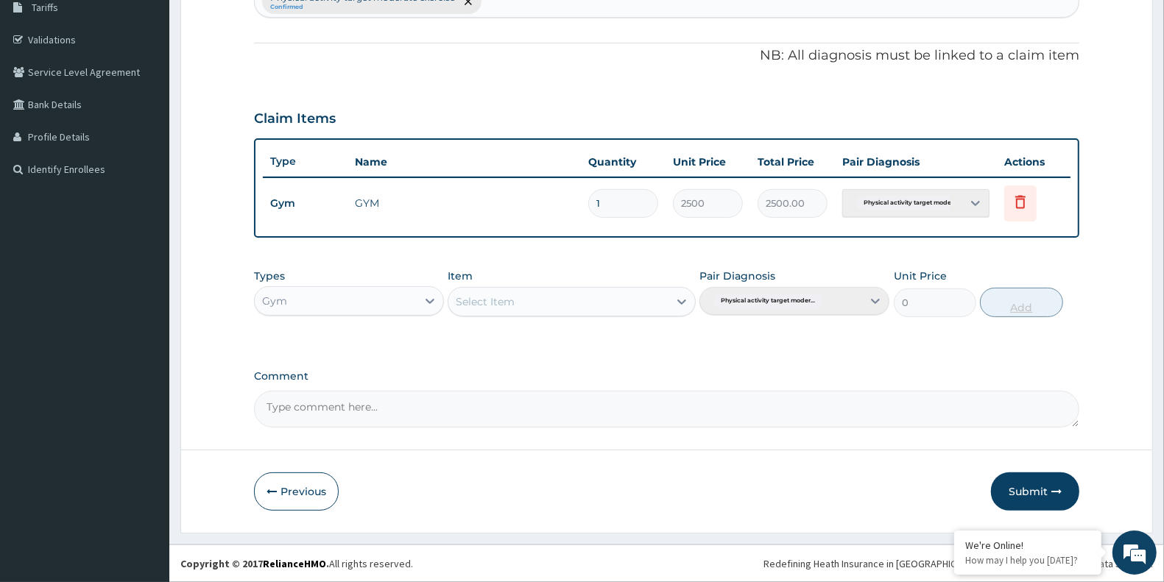
scroll to position [249, 0]
click at [753, 409] on textarea "Comment" at bounding box center [666, 410] width 825 height 37
type textarea "SATISFACTORY"
click at [1035, 491] on button "Submit" at bounding box center [1035, 493] width 88 height 38
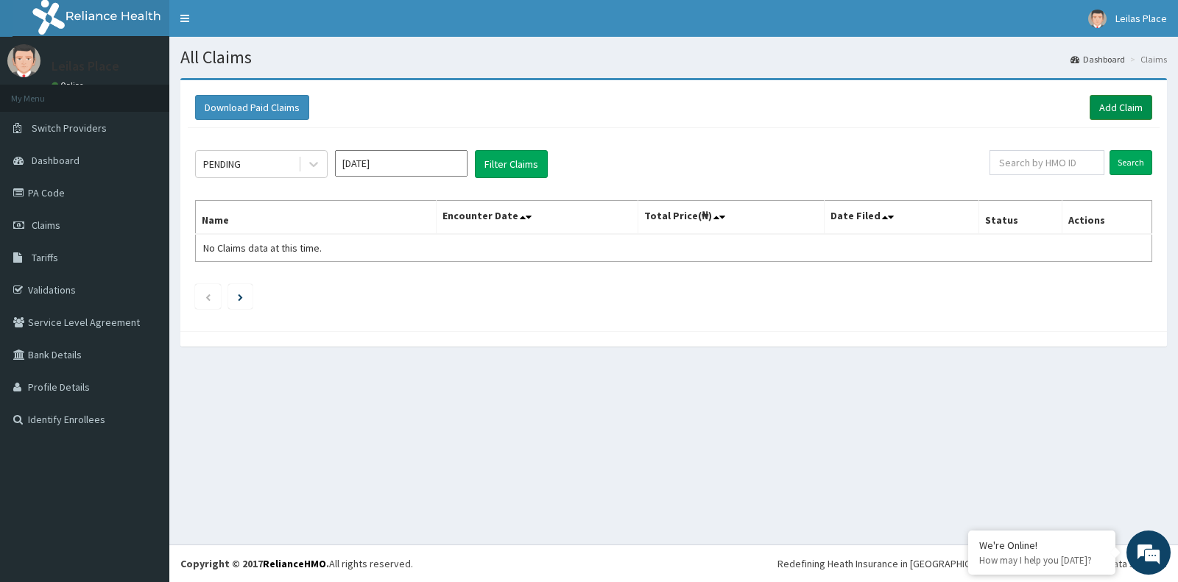
click at [1098, 111] on link "Add Claim" at bounding box center [1121, 107] width 63 height 25
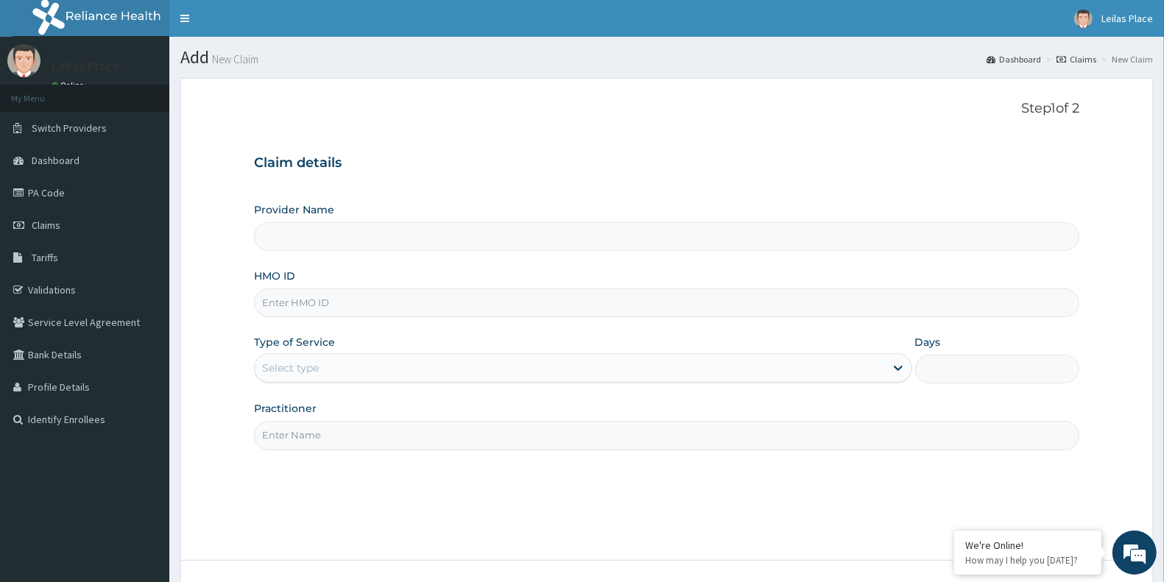
click at [447, 299] on input "HMO ID" at bounding box center [666, 303] width 825 height 29
paste input "ABP/10383/A"
type input "ABP/10383/A"
click at [384, 436] on input "Practitioner" at bounding box center [666, 435] width 825 height 29
type input "LE LIEU DE [GEOGRAPHIC_DATA]"
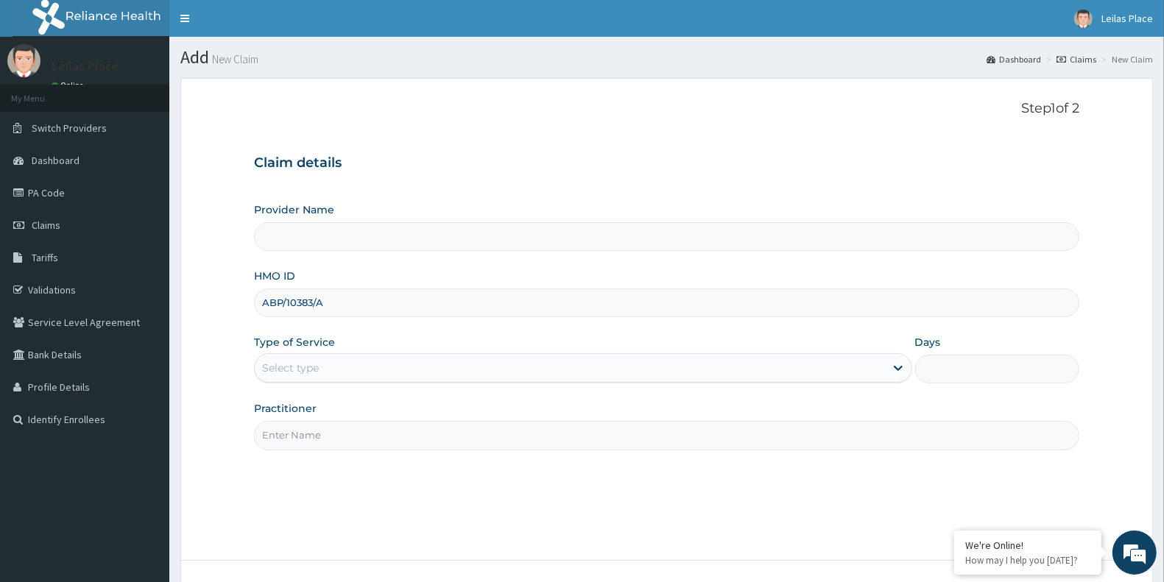
type input "1"
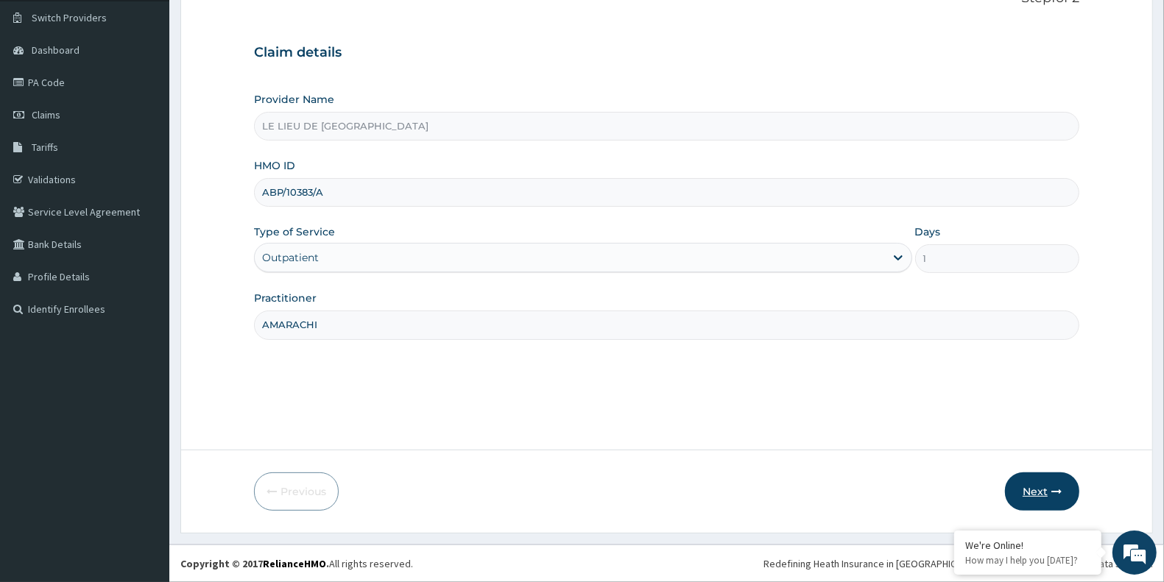
type input "AMARACHI"
click at [1032, 492] on button "Next" at bounding box center [1042, 492] width 74 height 38
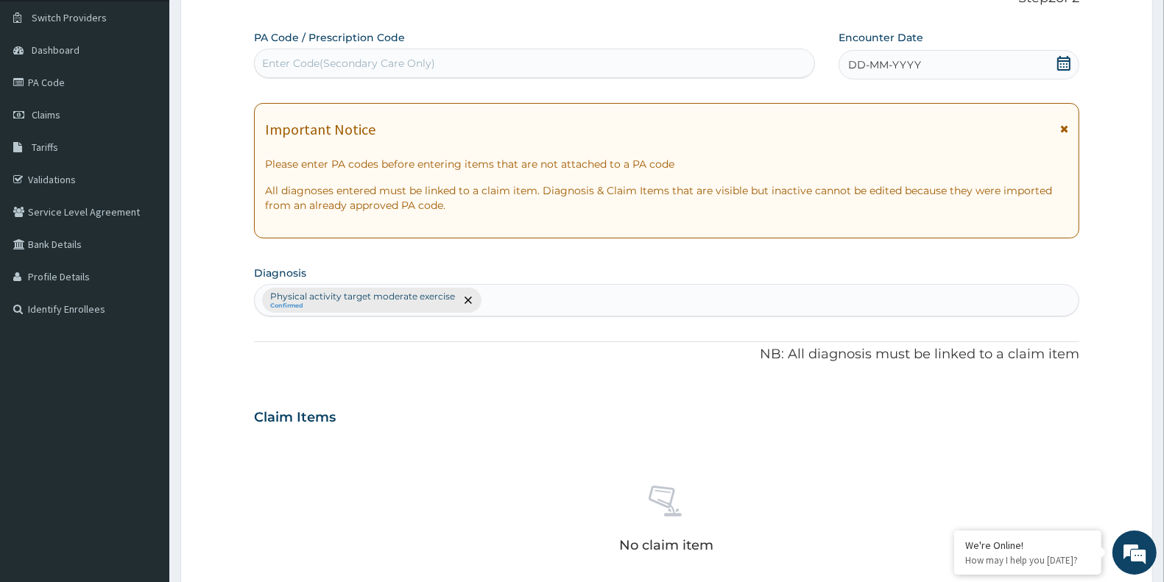
scroll to position [0, 0]
click at [1065, 133] on icon at bounding box center [1064, 129] width 8 height 10
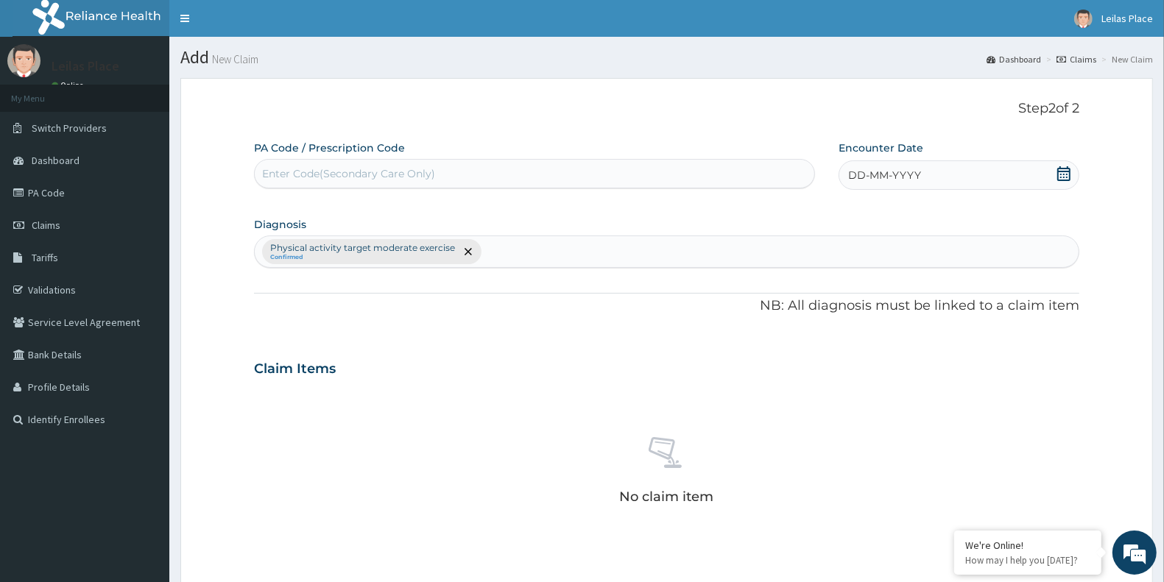
click at [442, 169] on div "Enter Code(Secondary Care Only)" at bounding box center [535, 174] width 560 height 24
paste input "PA/6BB330"
type input "PA/6BB330"
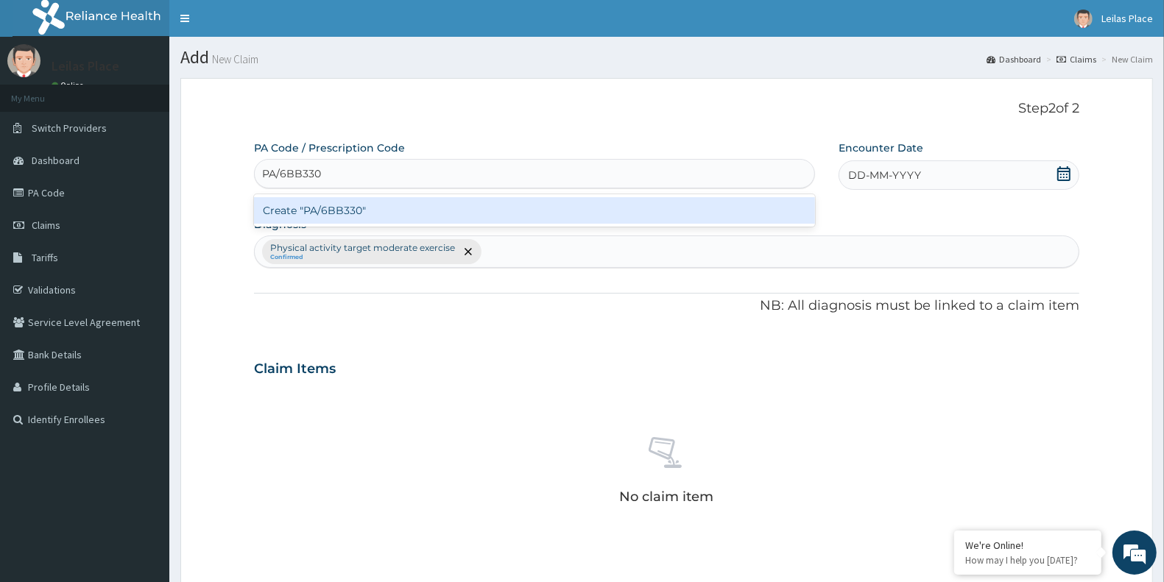
click at [484, 211] on div "Create "PA/6BB330"" at bounding box center [534, 210] width 561 height 27
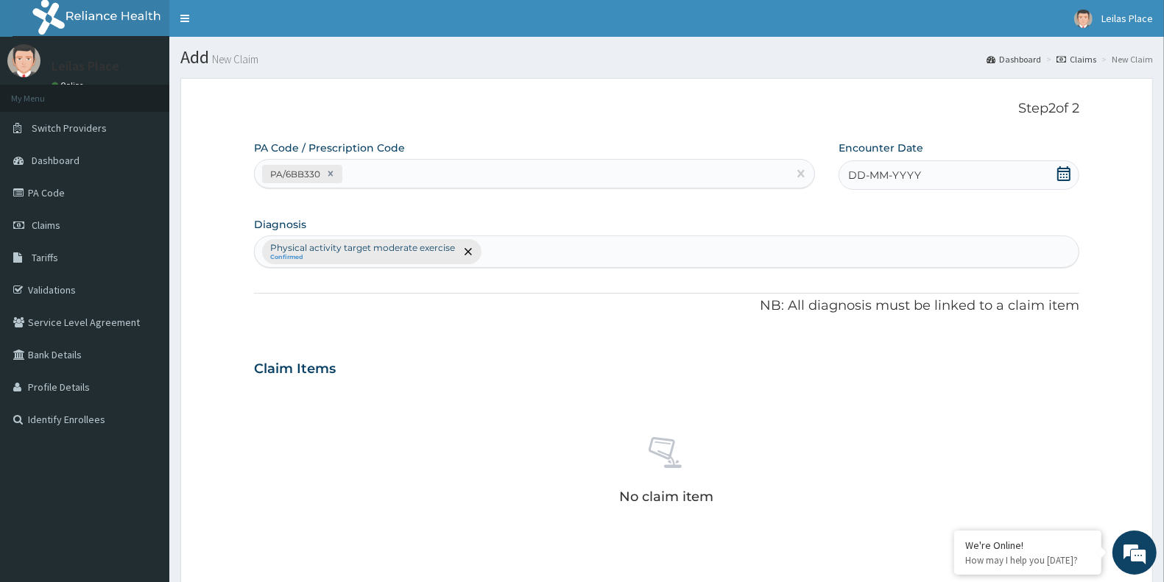
click at [1064, 175] on icon at bounding box center [1064, 173] width 15 height 15
click at [951, 291] on div "12" at bounding box center [947, 292] width 22 height 22
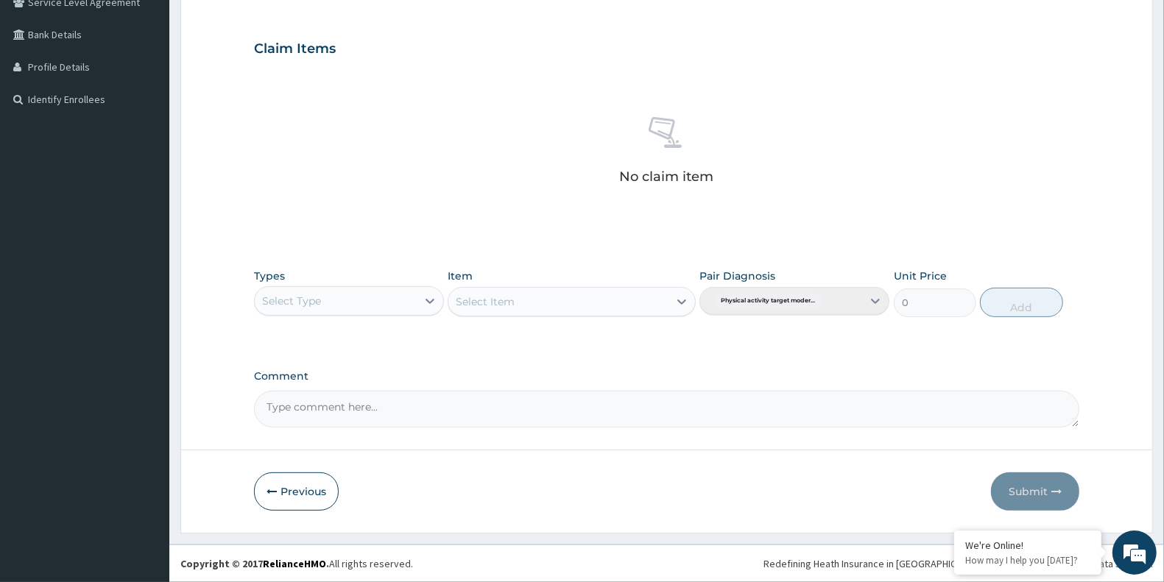
click at [385, 315] on div "Types Select Type" at bounding box center [349, 293] width 190 height 49
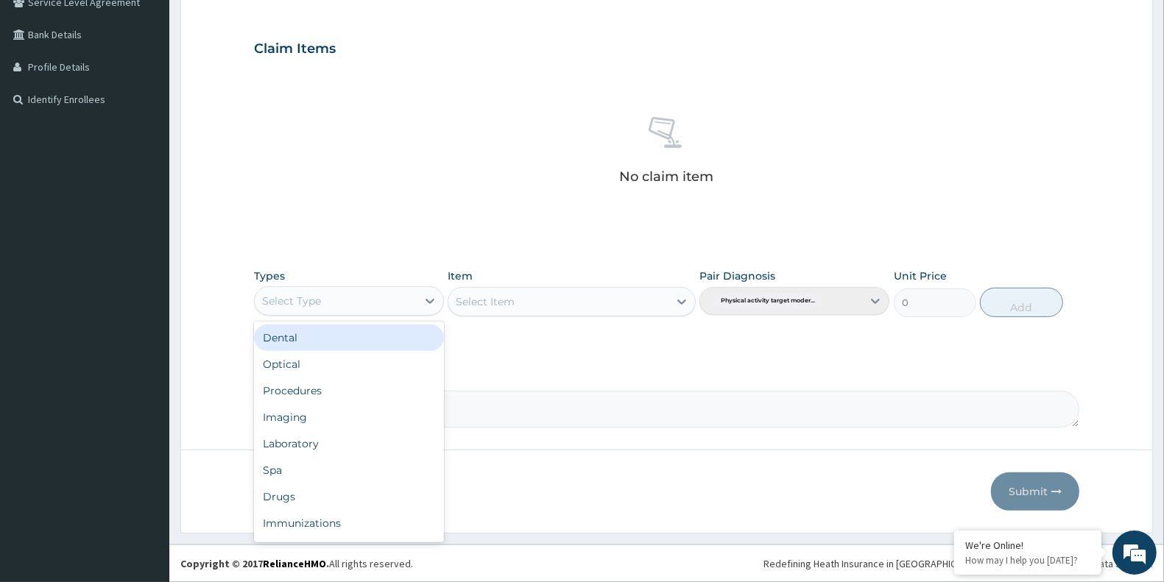
click at [384, 307] on div "Select Type" at bounding box center [336, 301] width 162 height 24
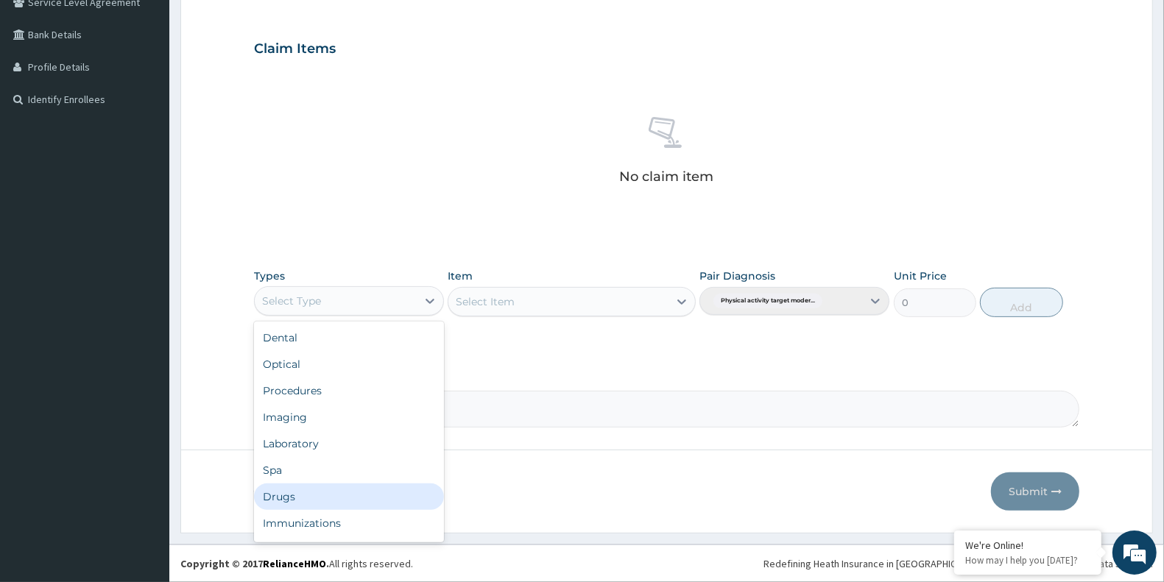
scroll to position [49, 0]
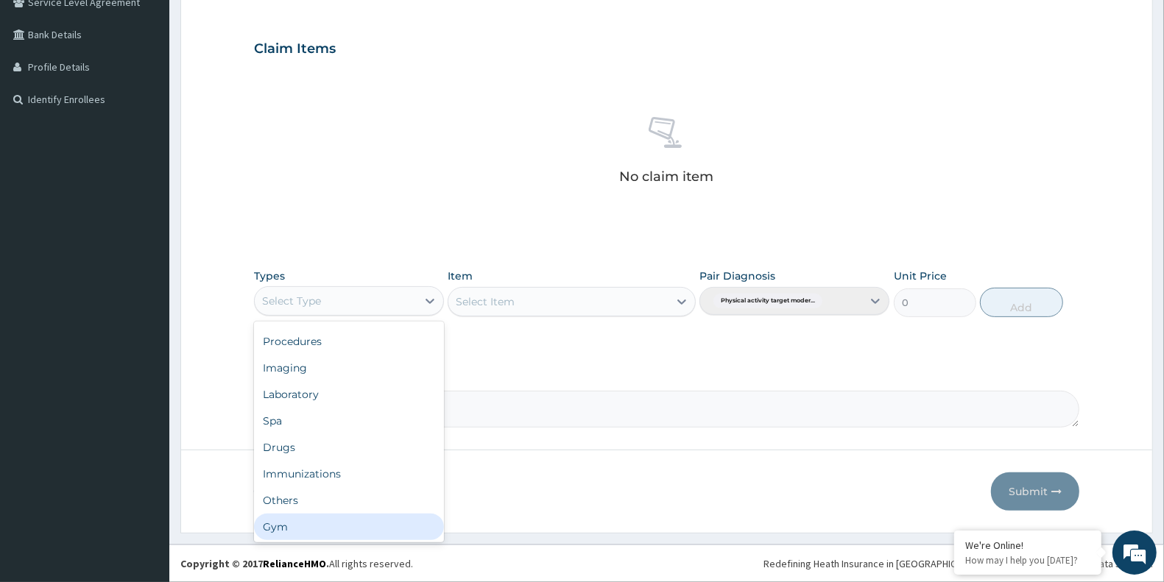
click at [310, 535] on div "Gym" at bounding box center [349, 527] width 190 height 27
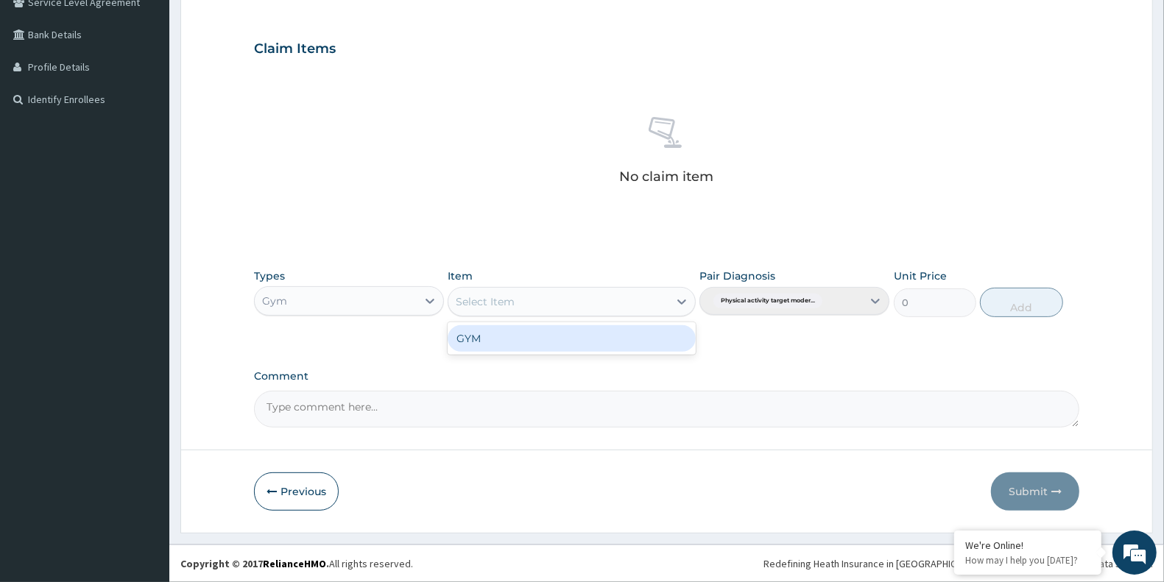
click at [601, 291] on div "Select Item" at bounding box center [557, 302] width 219 height 24
click at [571, 339] on div "GYM" at bounding box center [571, 338] width 247 height 27
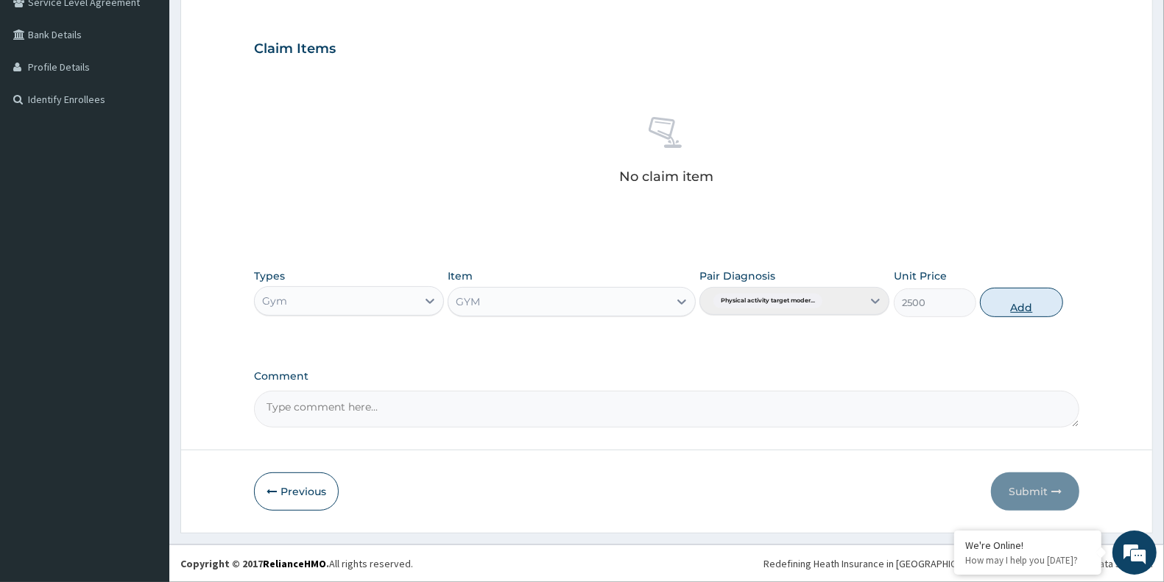
click at [1024, 307] on button "Add" at bounding box center [1021, 302] width 82 height 29
type input "0"
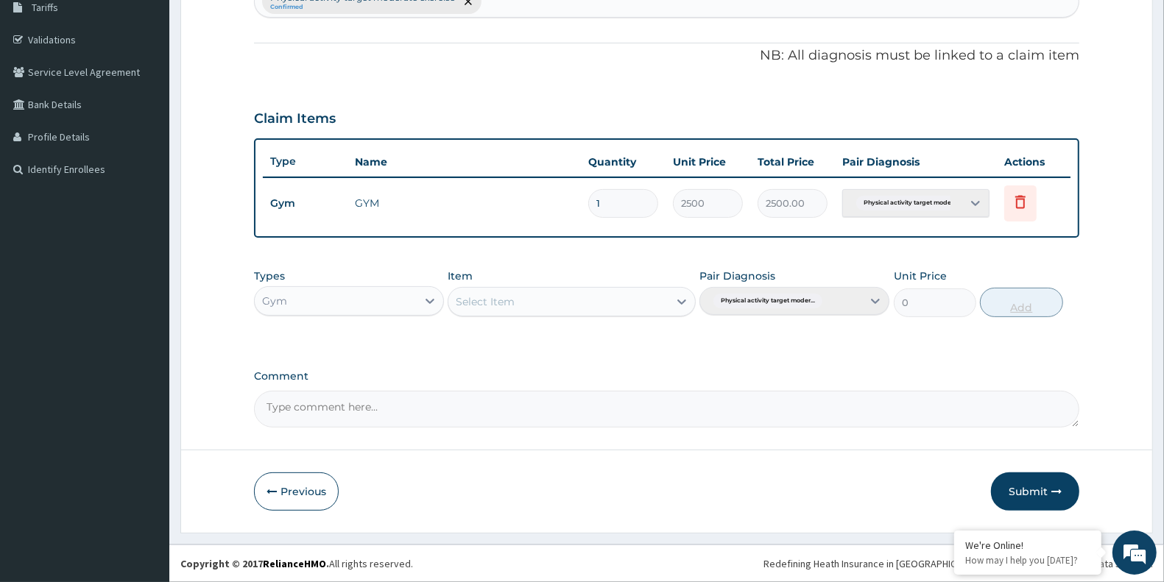
scroll to position [249, 0]
click at [716, 406] on textarea "Comment" at bounding box center [666, 410] width 825 height 37
type textarea "SATISFACTORY"
click at [1032, 490] on button "Submit" at bounding box center [1035, 493] width 88 height 38
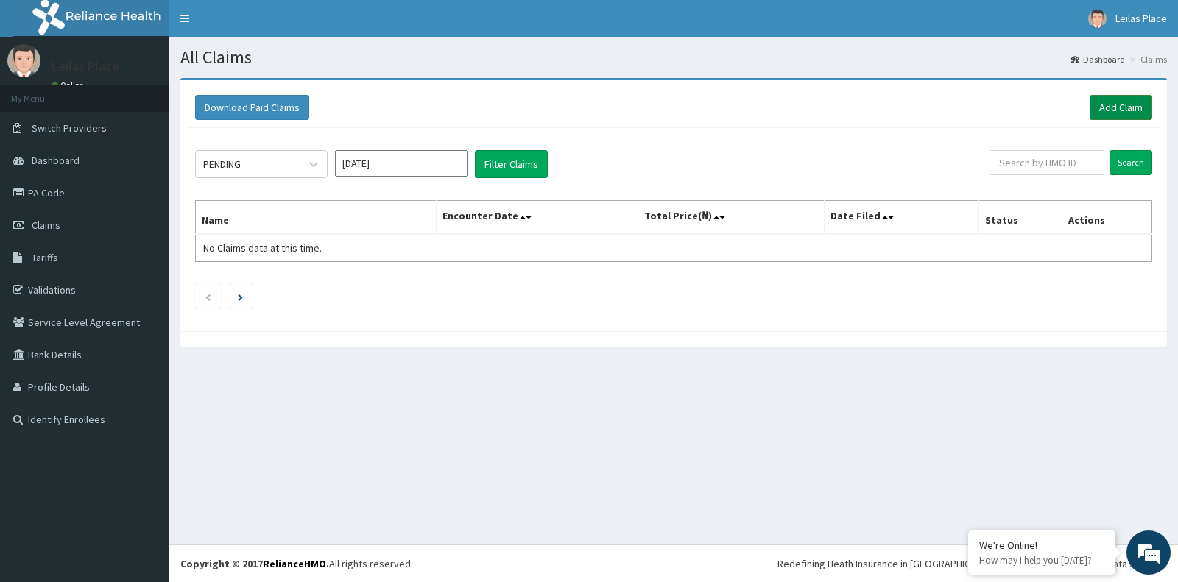
click at [1108, 108] on link "Add Claim" at bounding box center [1121, 107] width 63 height 25
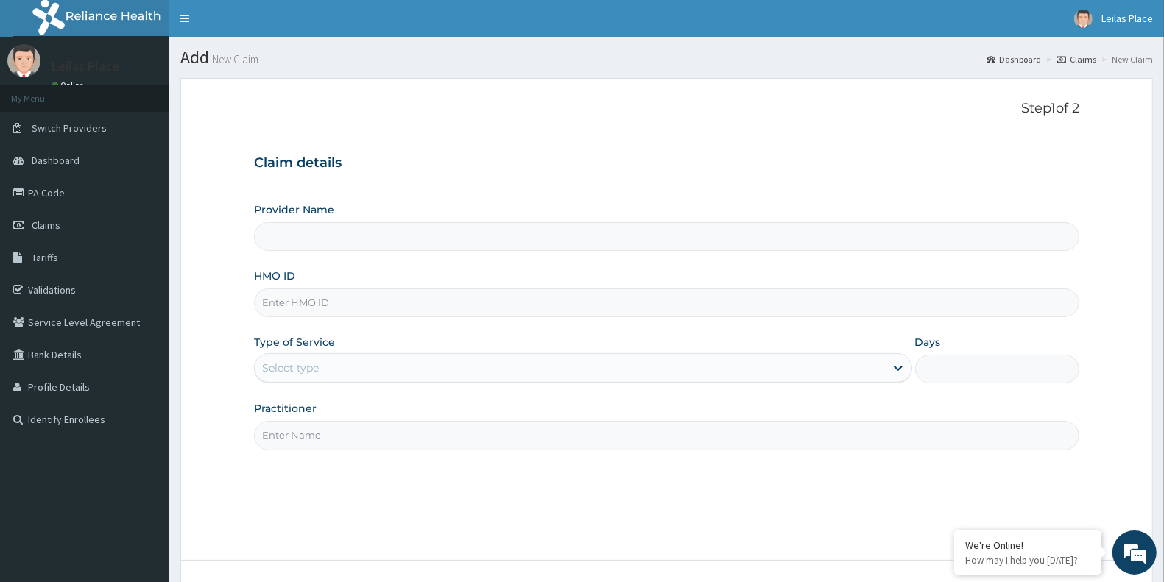
click at [442, 300] on input "HMO ID" at bounding box center [666, 303] width 825 height 29
paste input "NEL/10053/A"
type input "NEL/10053/A"
click at [476, 428] on input "Practitioner" at bounding box center [666, 435] width 825 height 29
type input "AMARAC"
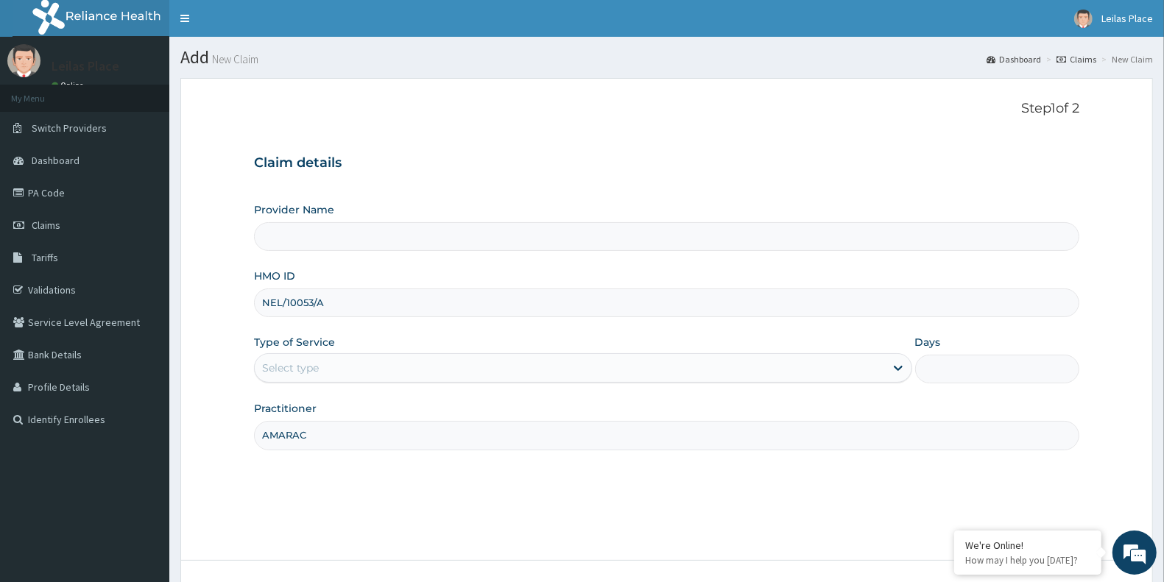
type input "LE LIEU DE [GEOGRAPHIC_DATA]"
type input "1"
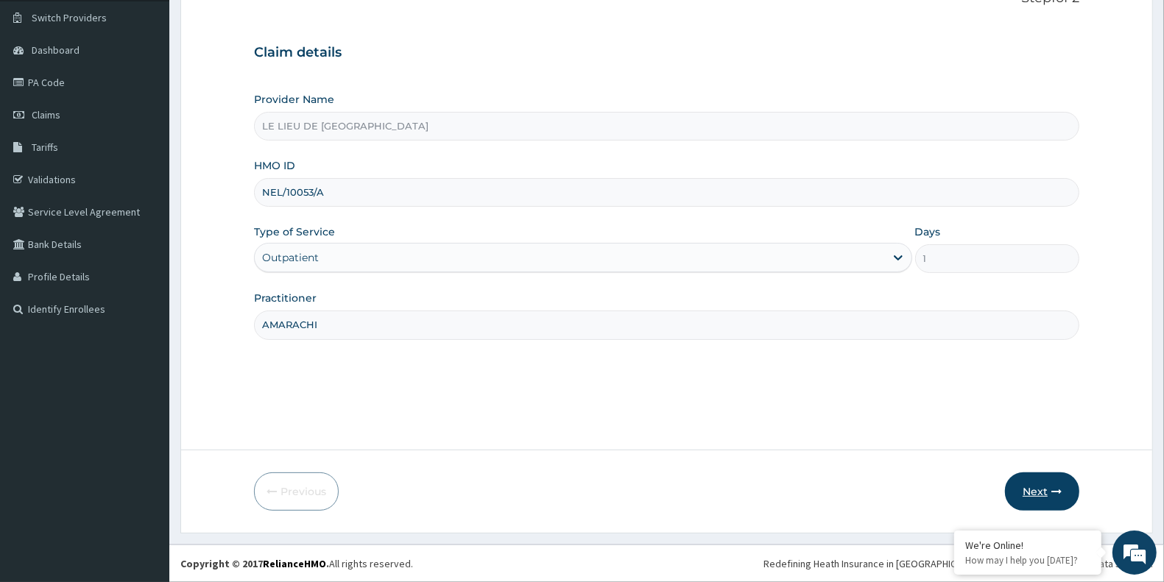
type input "AMARACHI"
click at [1038, 491] on button "Next" at bounding box center [1042, 492] width 74 height 38
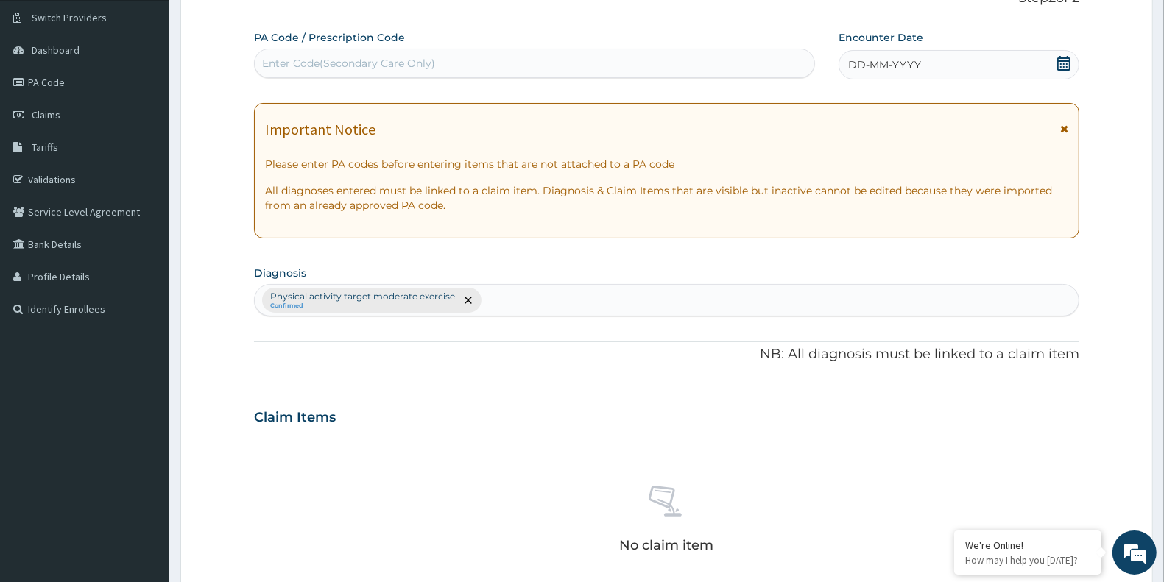
click at [1066, 130] on icon at bounding box center [1064, 129] width 8 height 10
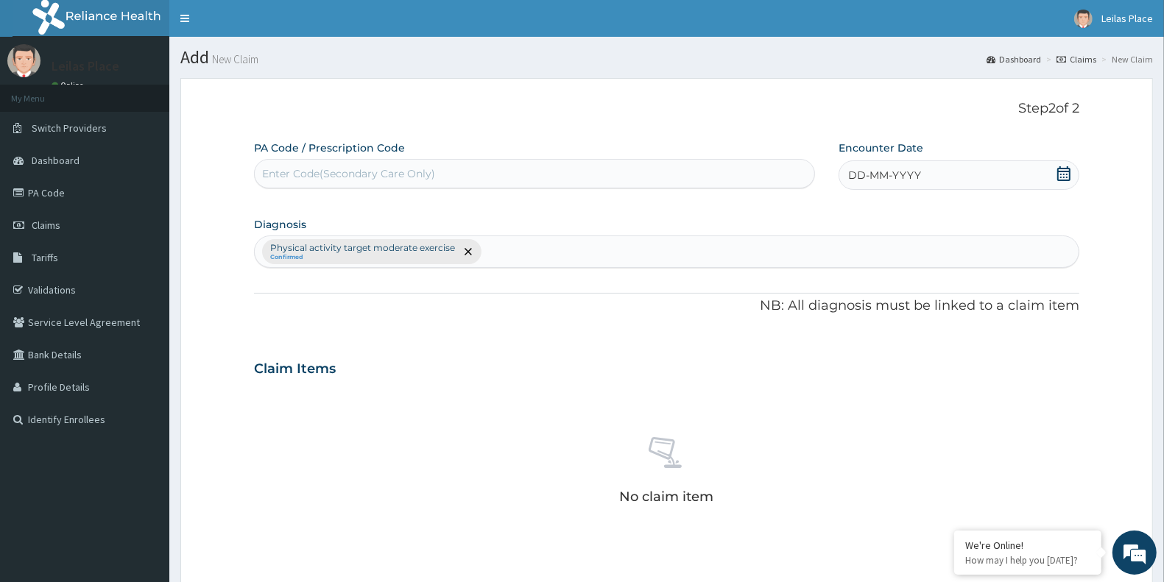
scroll to position [0, 0]
click at [578, 181] on div "Enter Code(Secondary Care Only)" at bounding box center [535, 174] width 560 height 24
paste input "PA/EAC7F8"
type input "PA/EAC7F8"
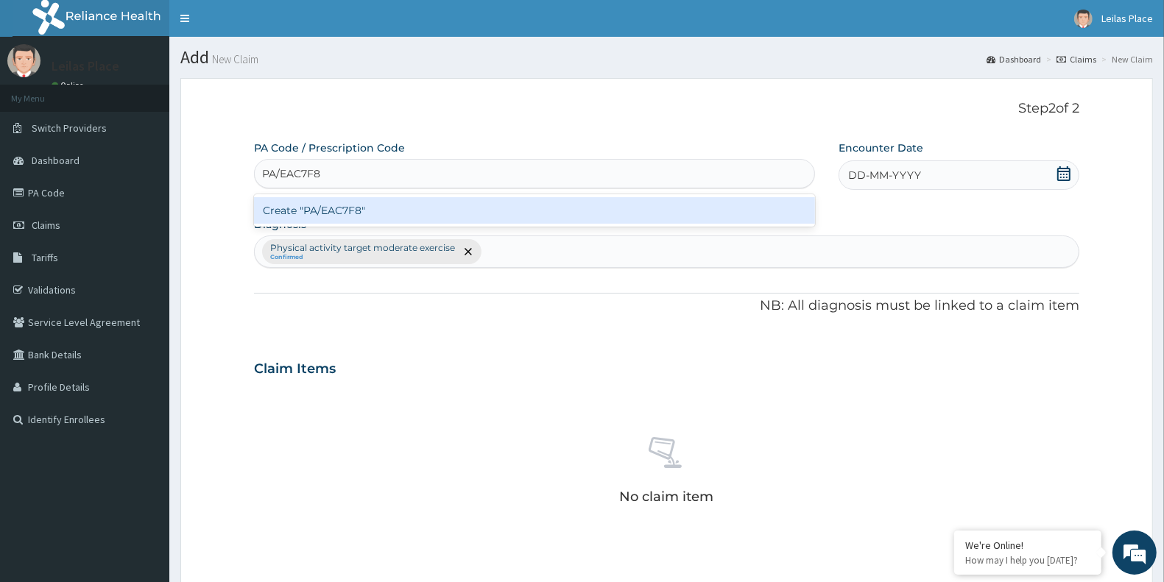
click at [591, 206] on div "Create "PA/EAC7F8"" at bounding box center [534, 210] width 561 height 27
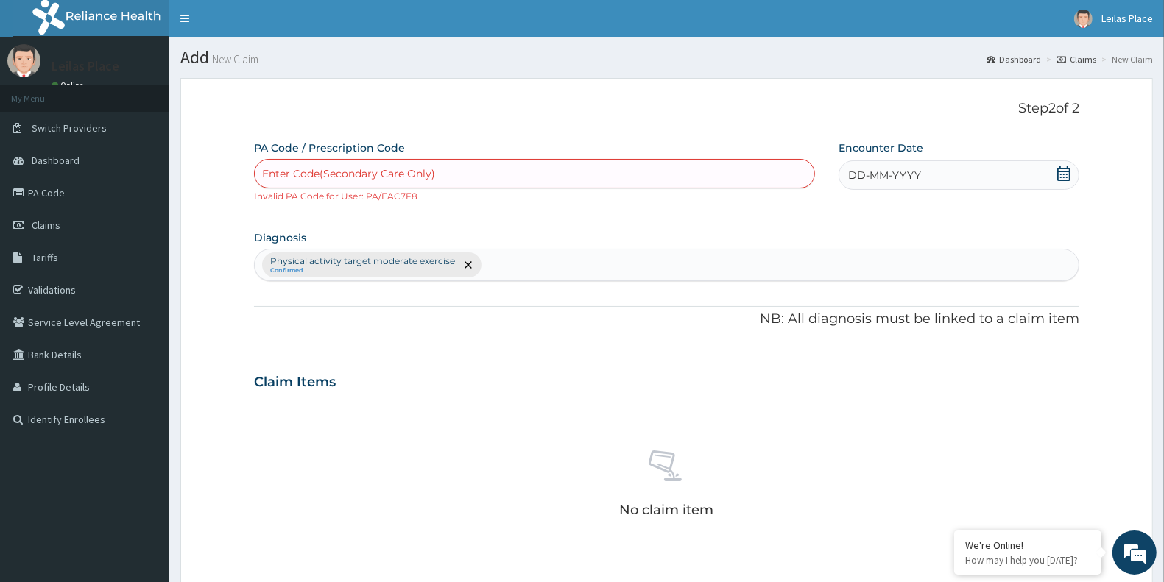
click at [481, 174] on div "Enter Code(Secondary Care Only)" at bounding box center [535, 174] width 560 height 24
paste input "PA/EAC7F8"
type input "PA/EAC7F8"
paste input "PA/EAC7F8"
type input "PA/EAC7F8"
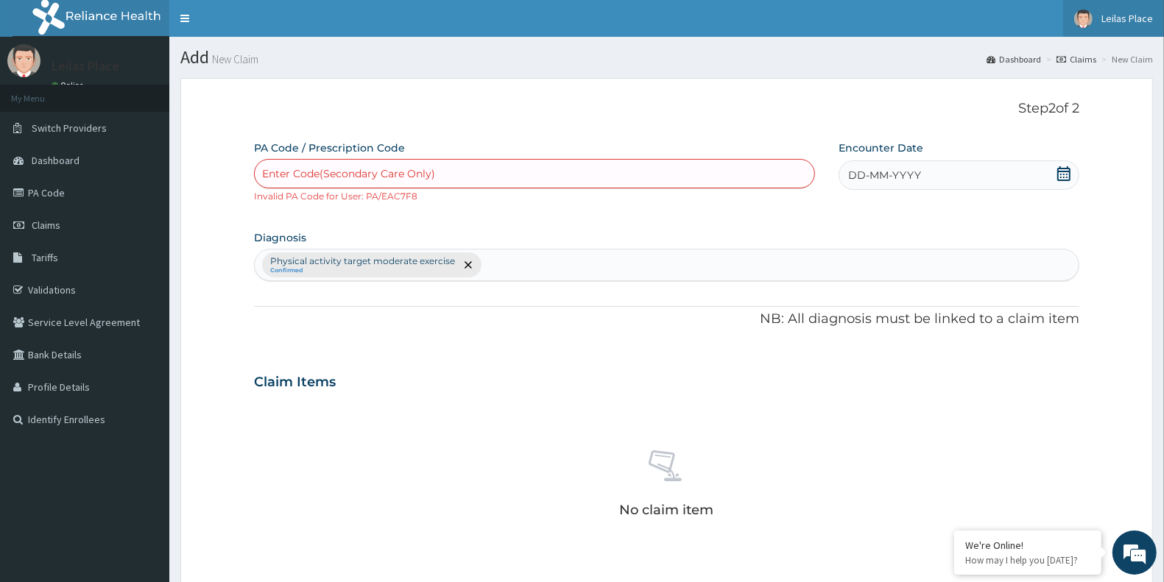
click at [1113, 20] on span "Leilas Place" at bounding box center [1128, 18] width 52 height 13
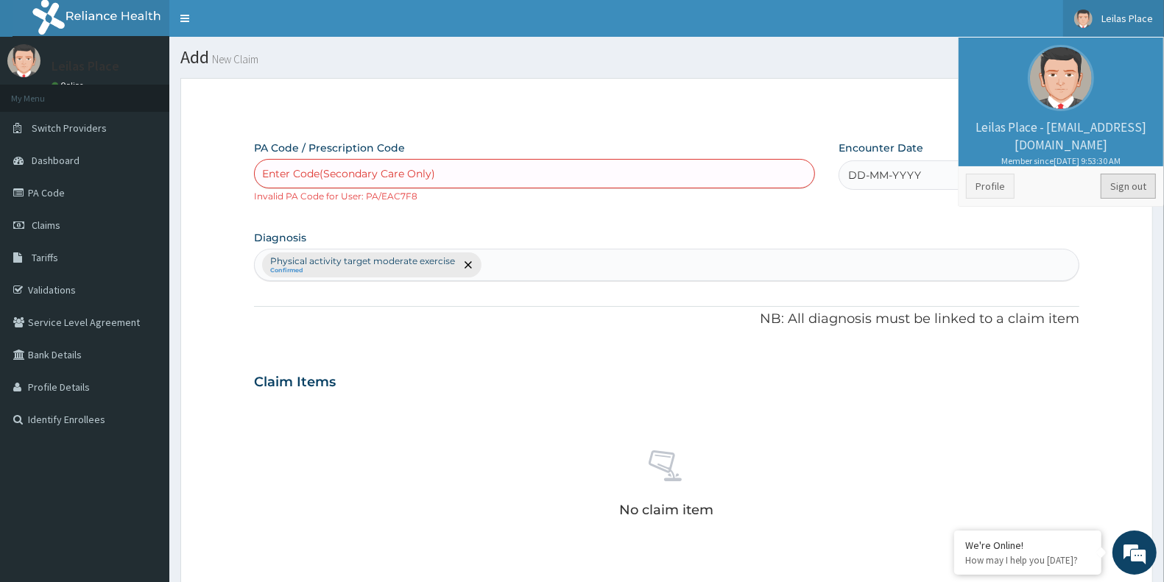
click at [1128, 185] on link "Sign out" at bounding box center [1128, 186] width 55 height 25
